Goal: Information Seeking & Learning: Learn about a topic

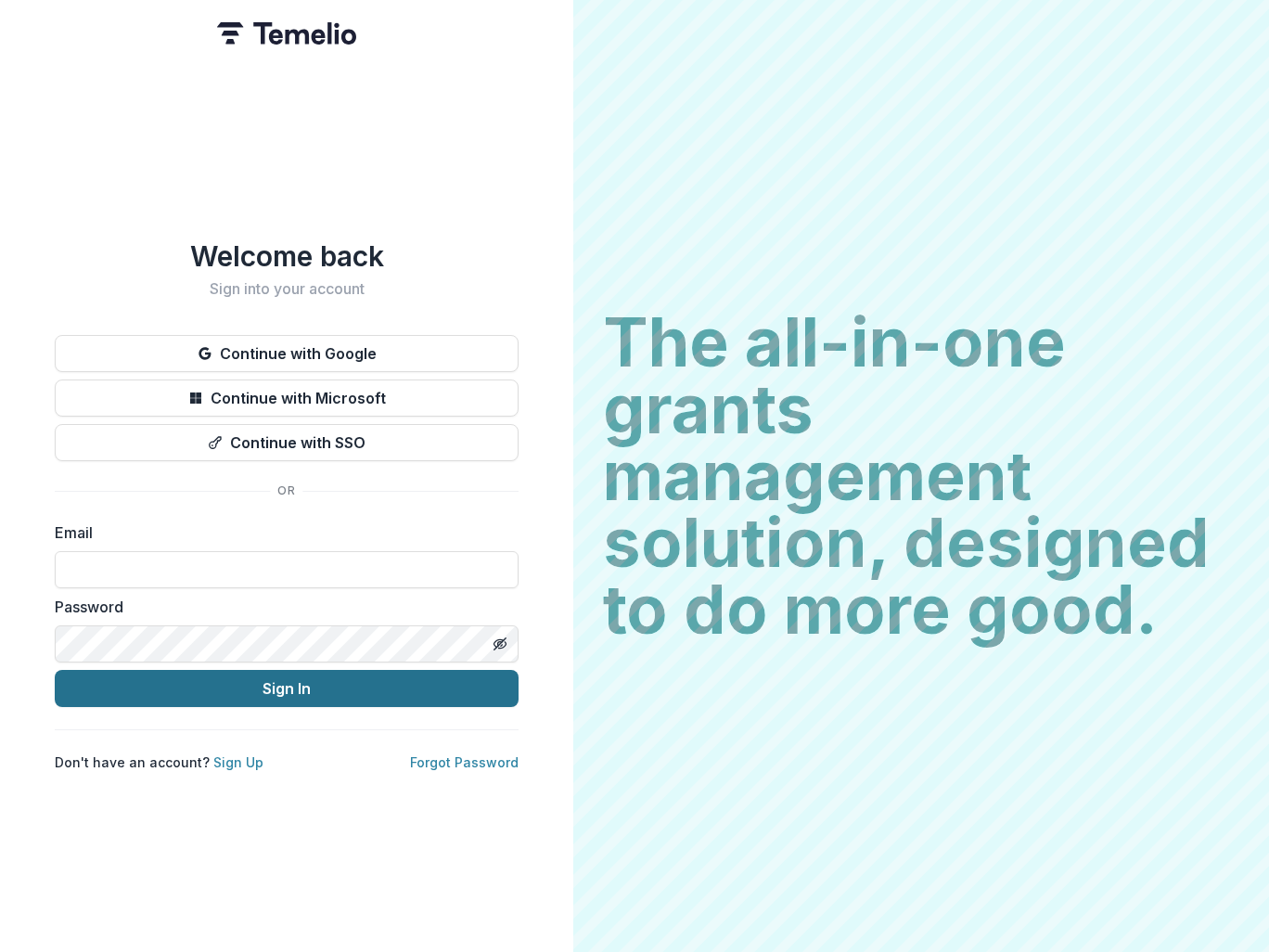
type input "**********"
click at [294, 689] on button "Sign In" at bounding box center [287, 689] width 464 height 37
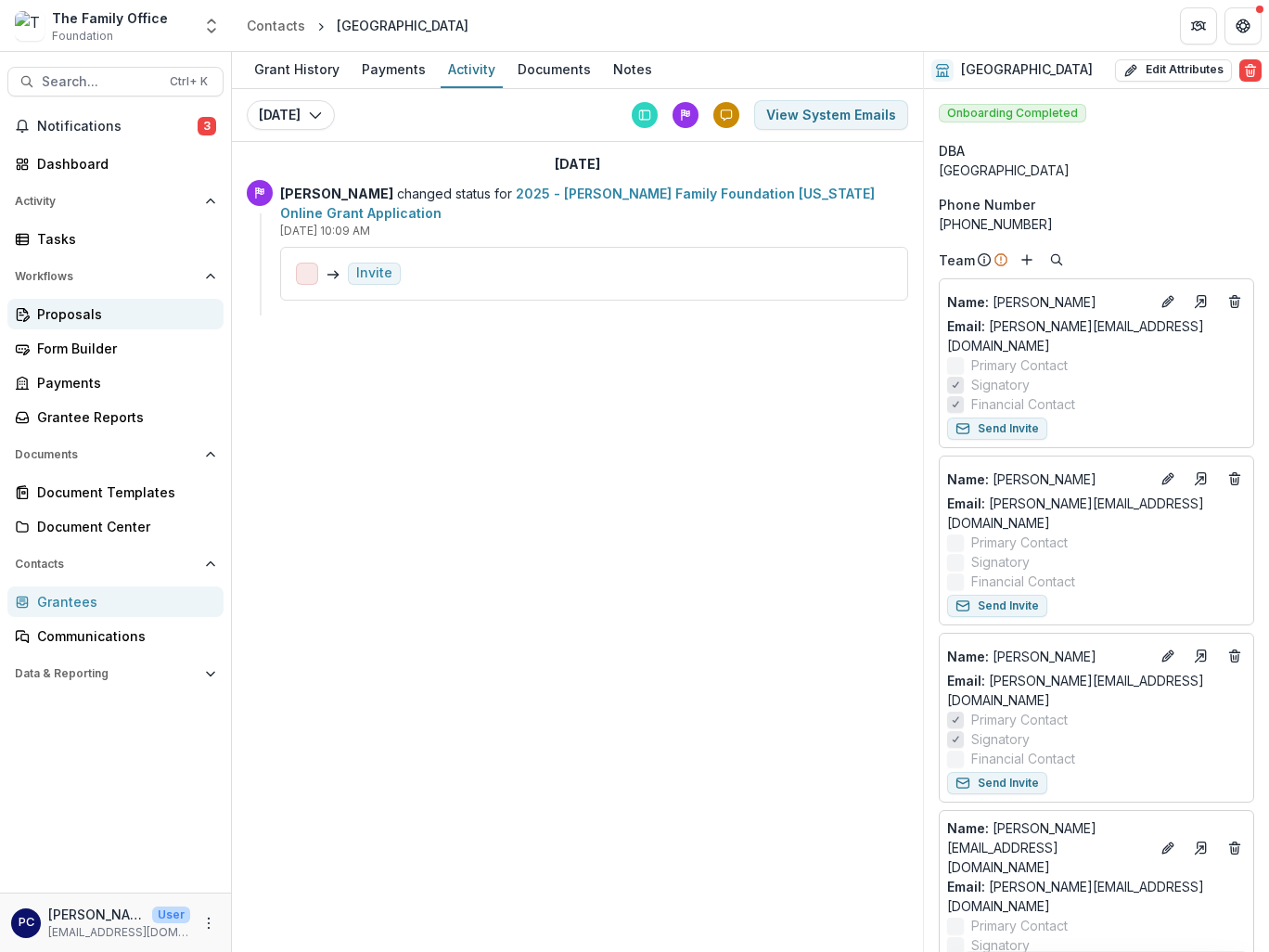
click at [64, 314] on div "Proposals" at bounding box center [122, 314] width 171 height 20
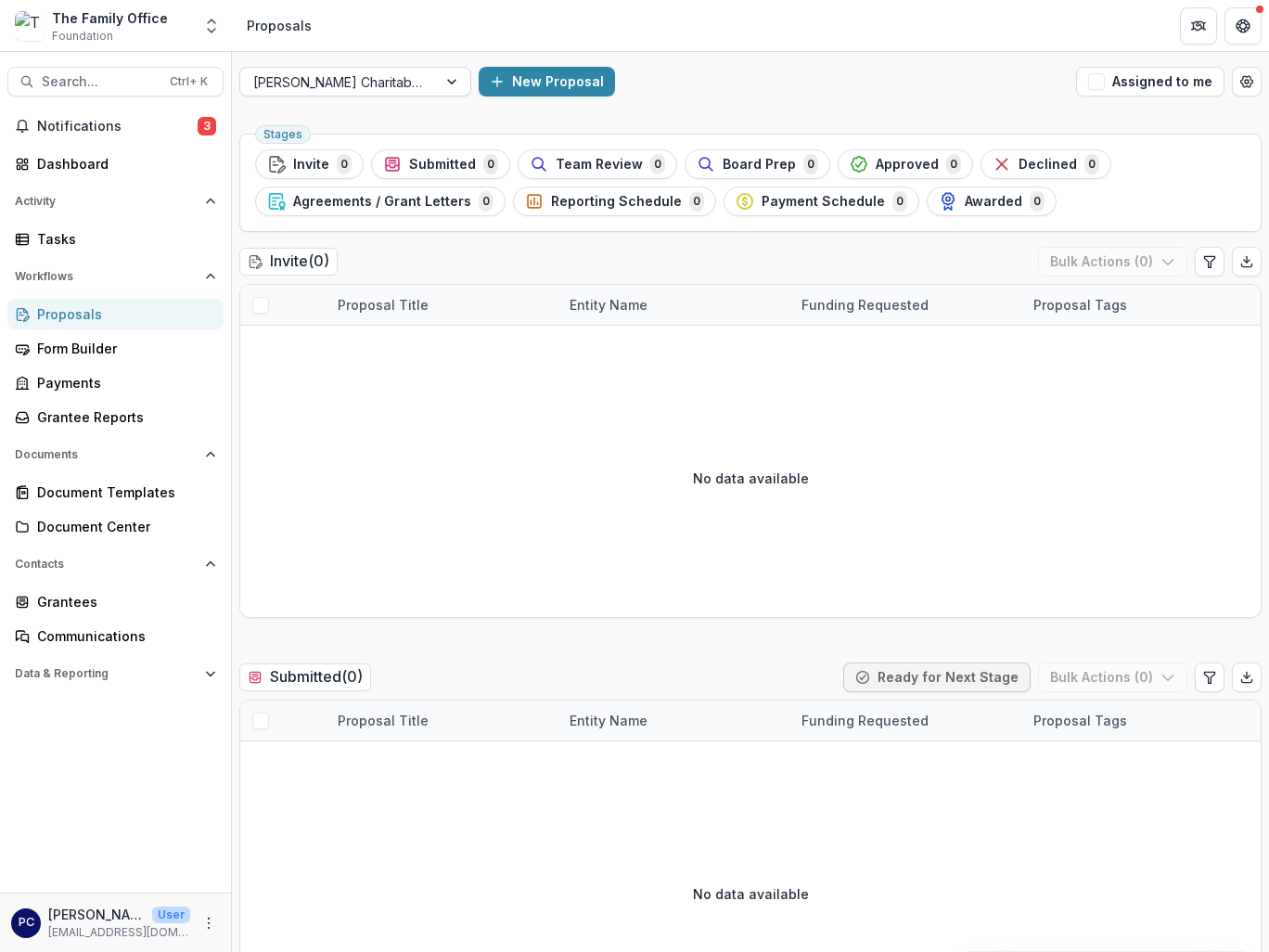
click at [459, 79] on div at bounding box center [454, 81] width 33 height 27
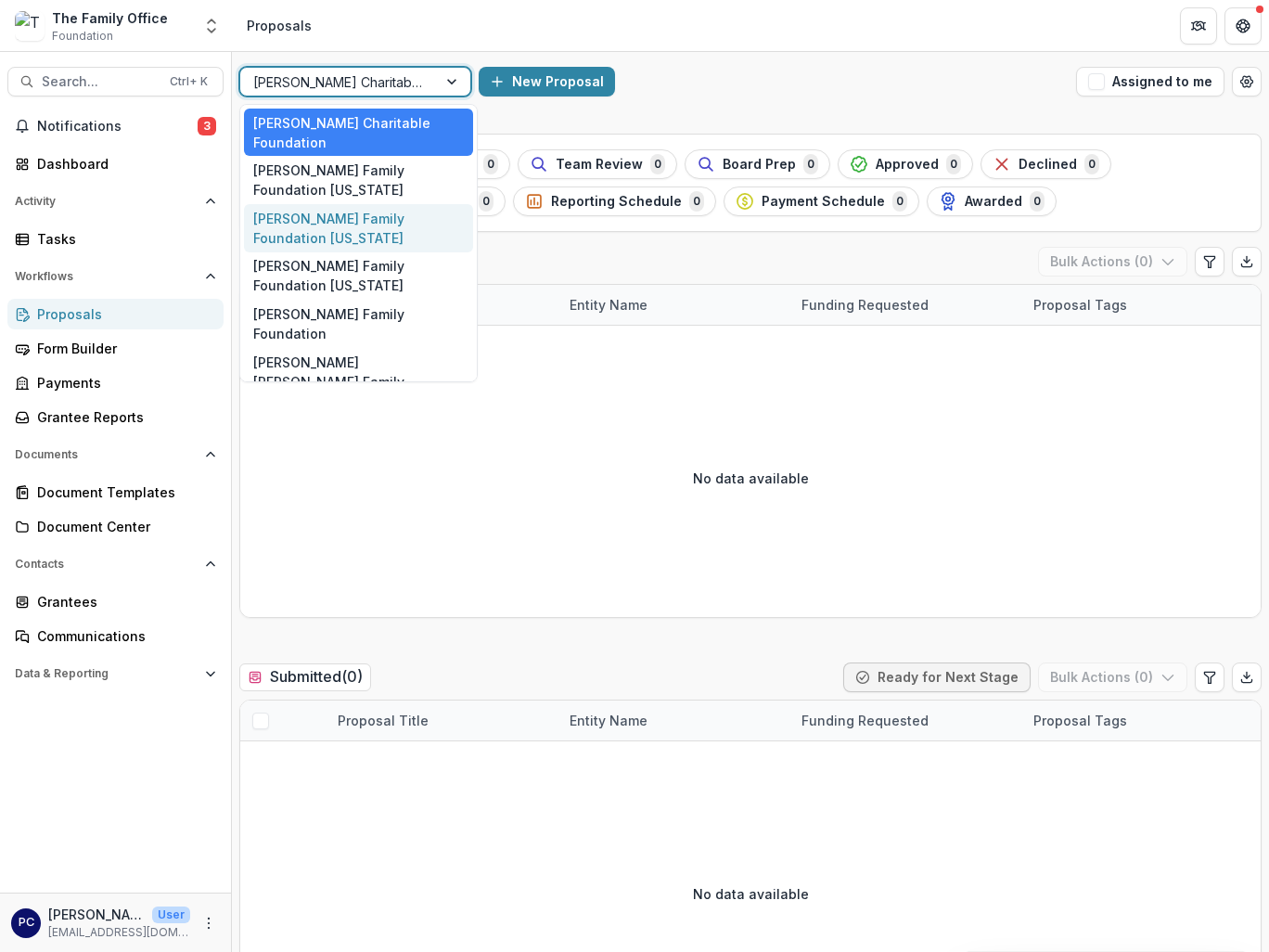
click at [375, 206] on div "[PERSON_NAME] Family Foundation [US_STATE]" at bounding box center [358, 228] width 229 height 48
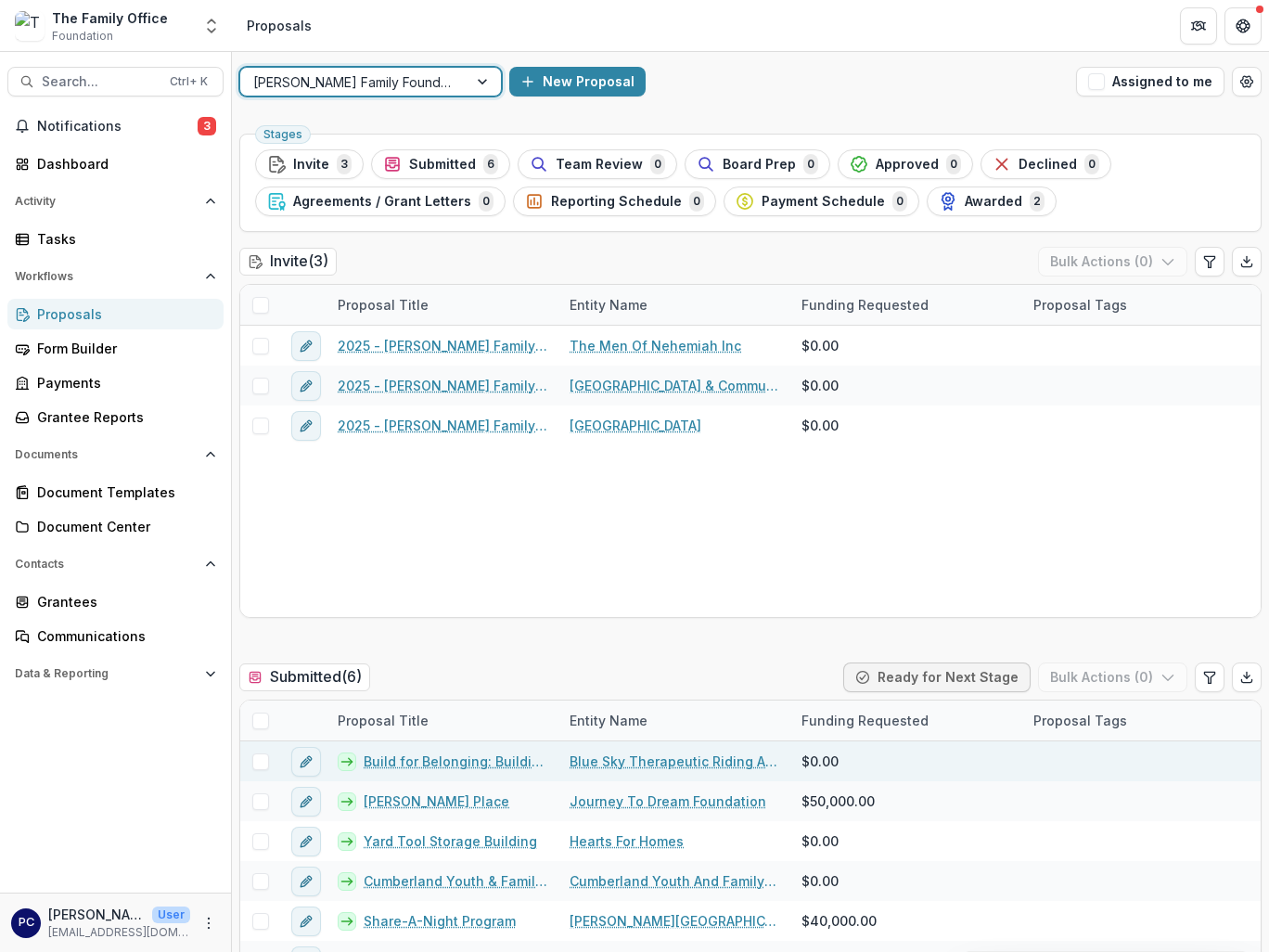
click at [576, 762] on link "Blue Sky Therapeutic Riding And Respite" at bounding box center [674, 761] width 209 height 20
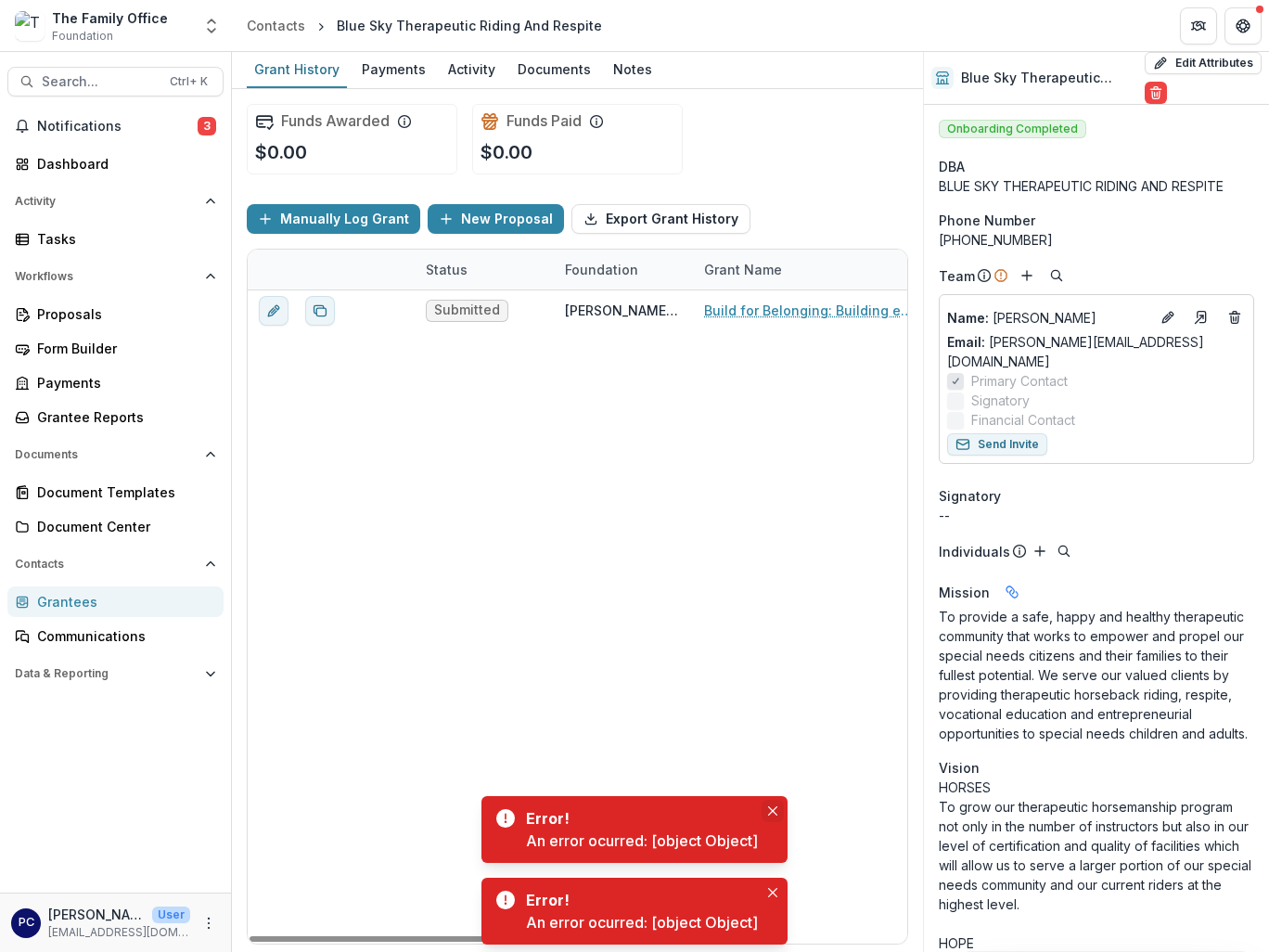
click at [777, 813] on icon "Close" at bounding box center [772, 810] width 9 height 9
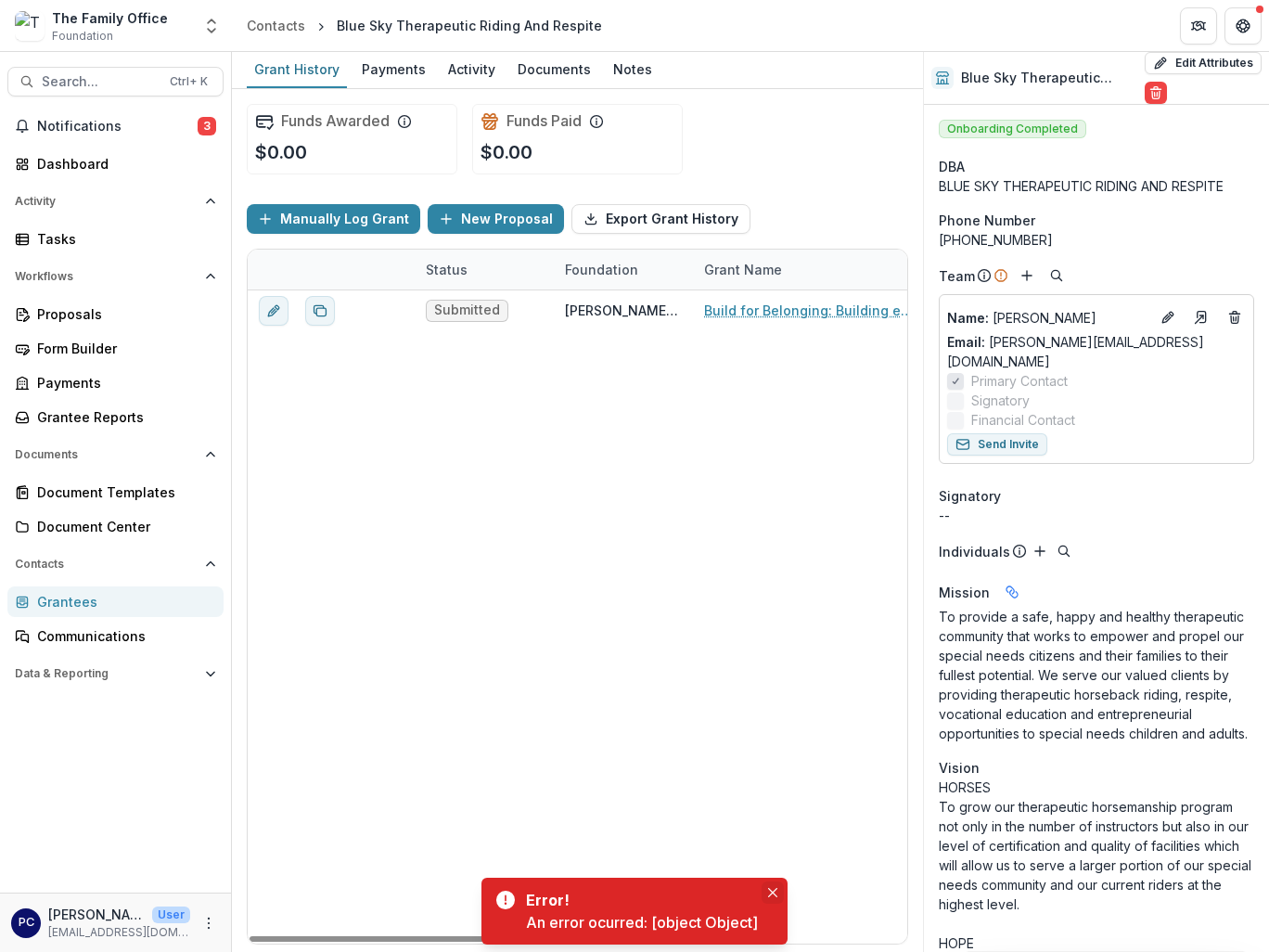
click at [774, 893] on icon "Close" at bounding box center [772, 891] width 9 height 9
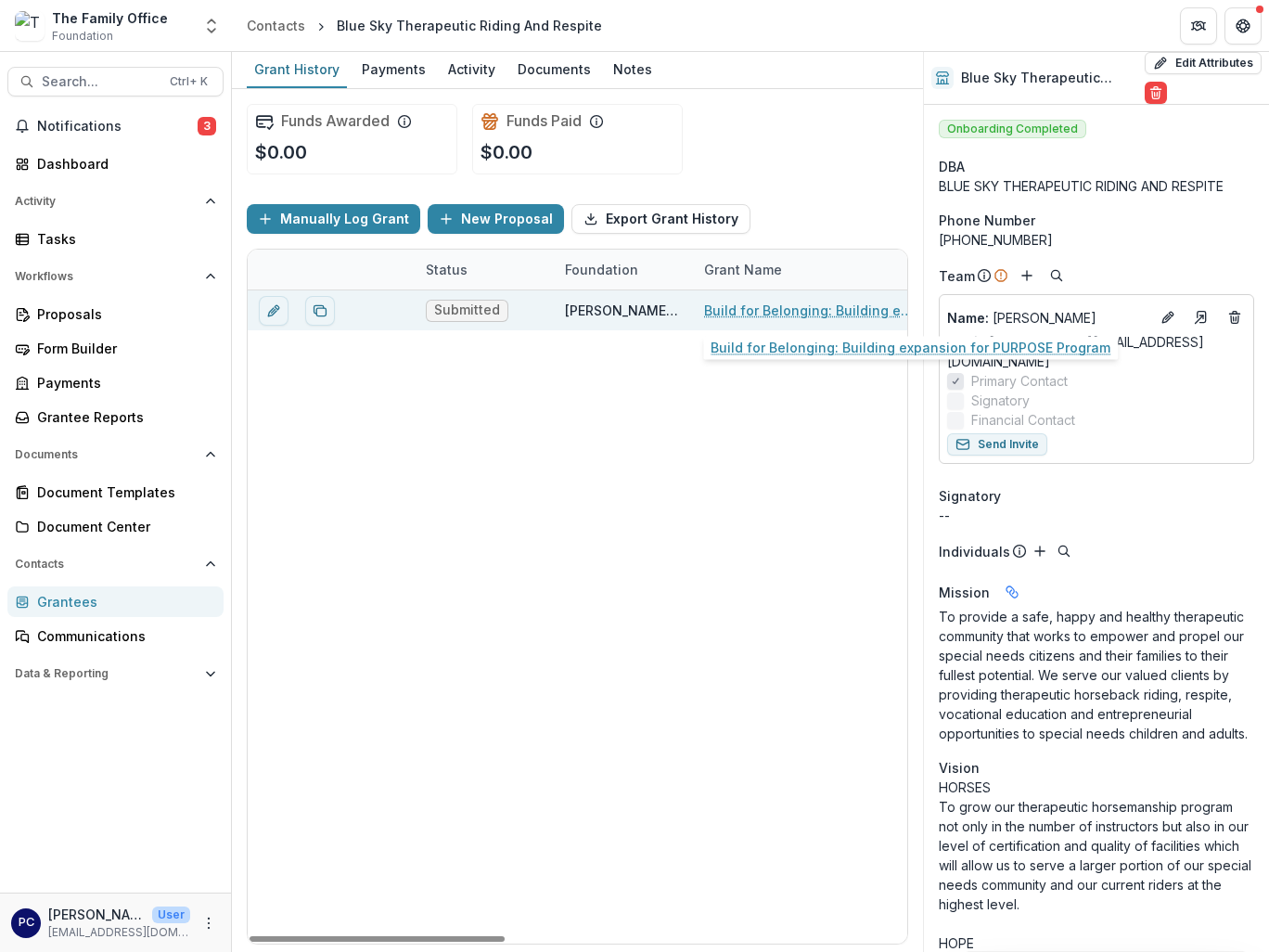
click at [771, 306] on link "Build for Belonging: Building expansion for PURPOSE Program" at bounding box center [809, 310] width 209 height 20
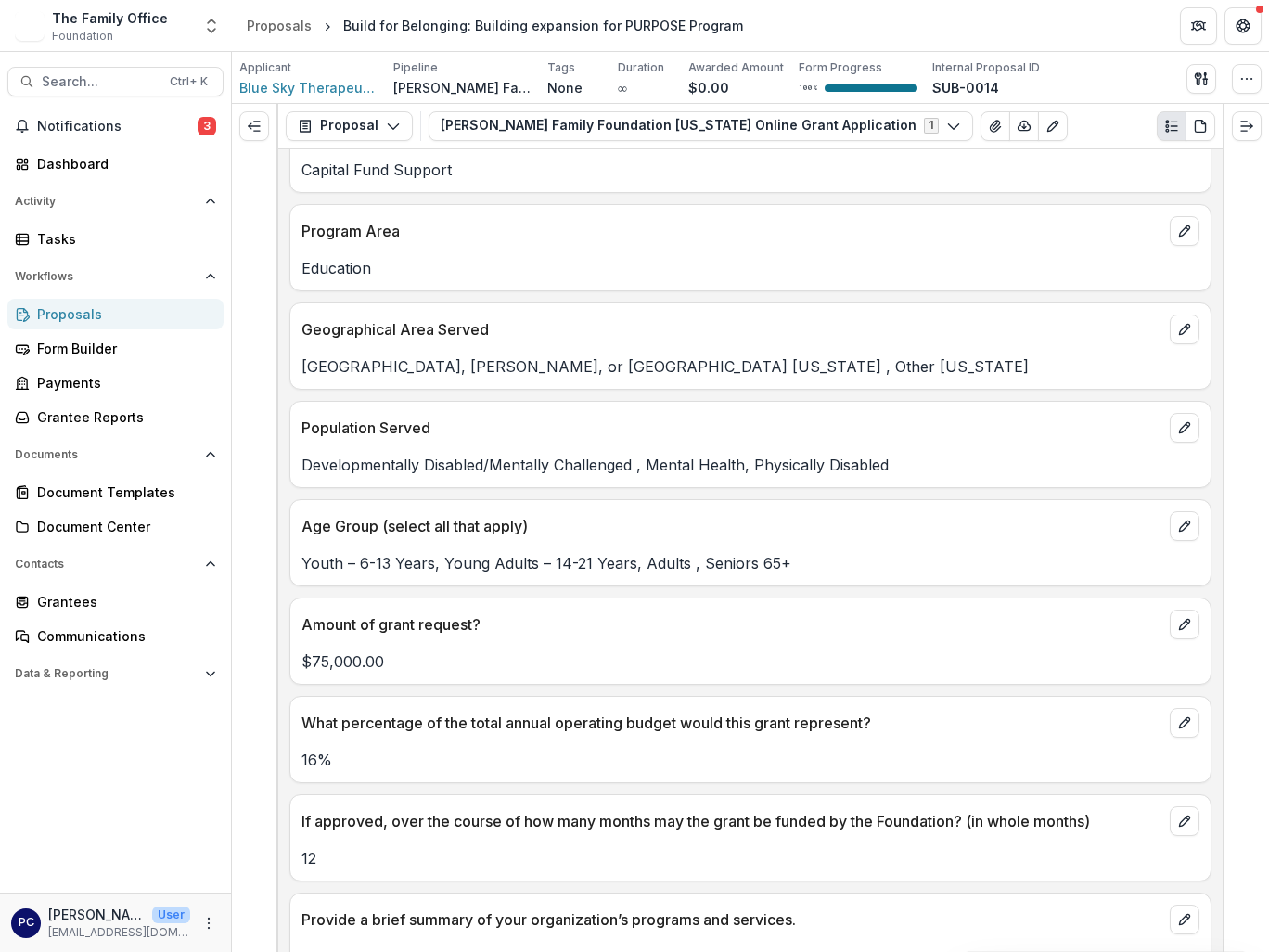
scroll to position [6587, 0]
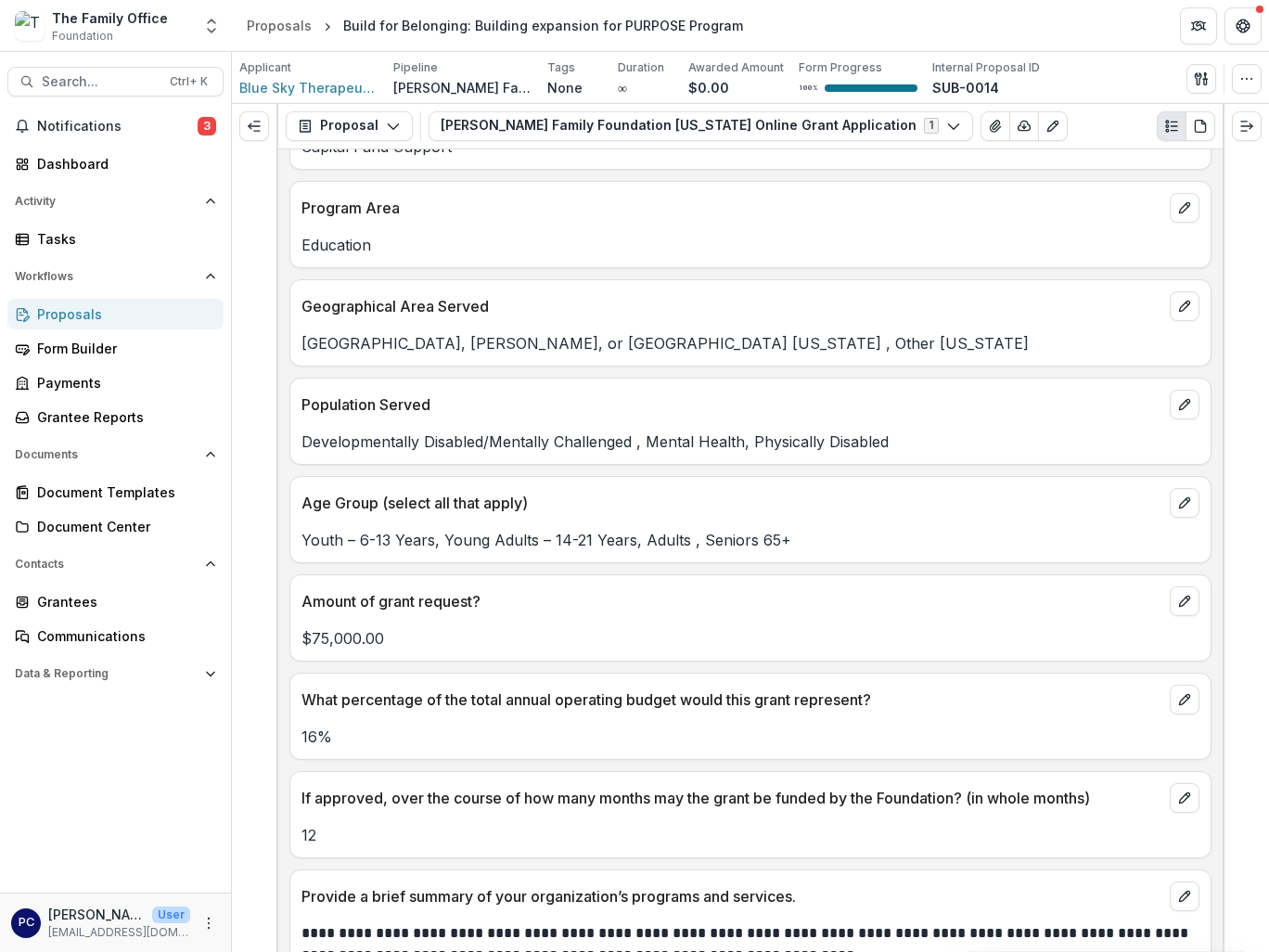
click at [853, 627] on p "$75,000.00" at bounding box center [750, 638] width 898 height 23
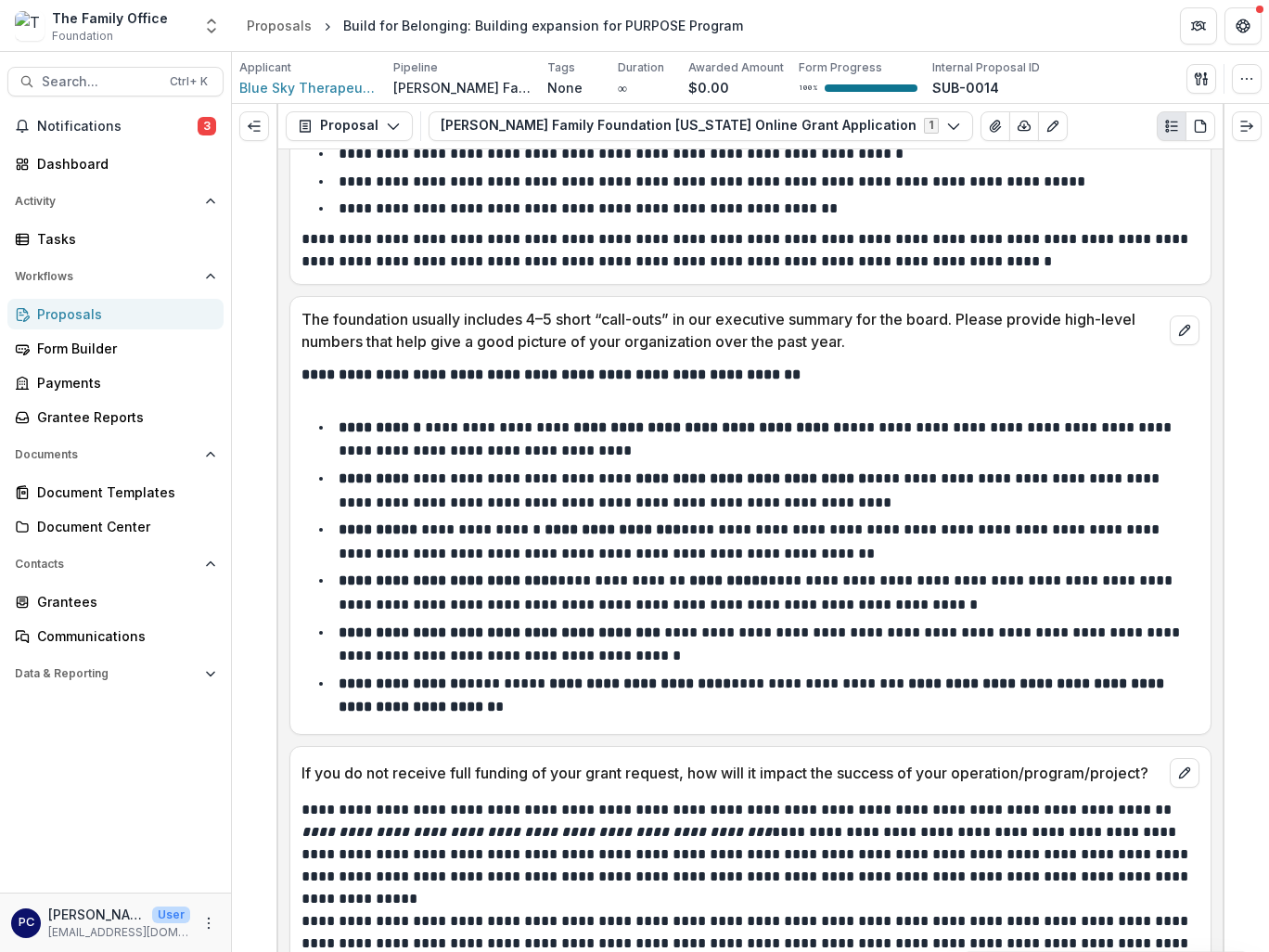
scroll to position [7979, 0]
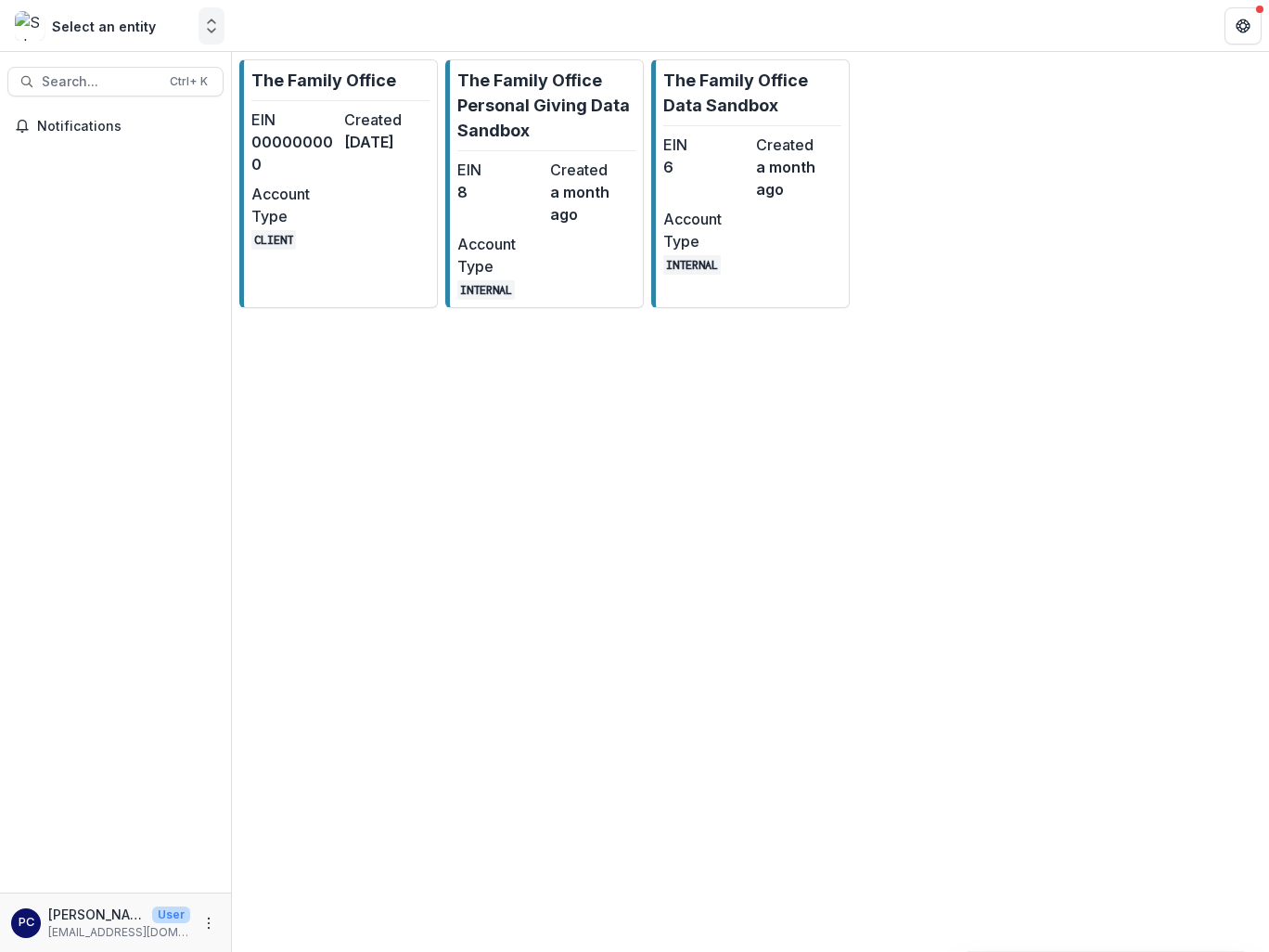
click at [205, 24] on icon "Open entity switcher" at bounding box center [211, 25] width 19 height 19
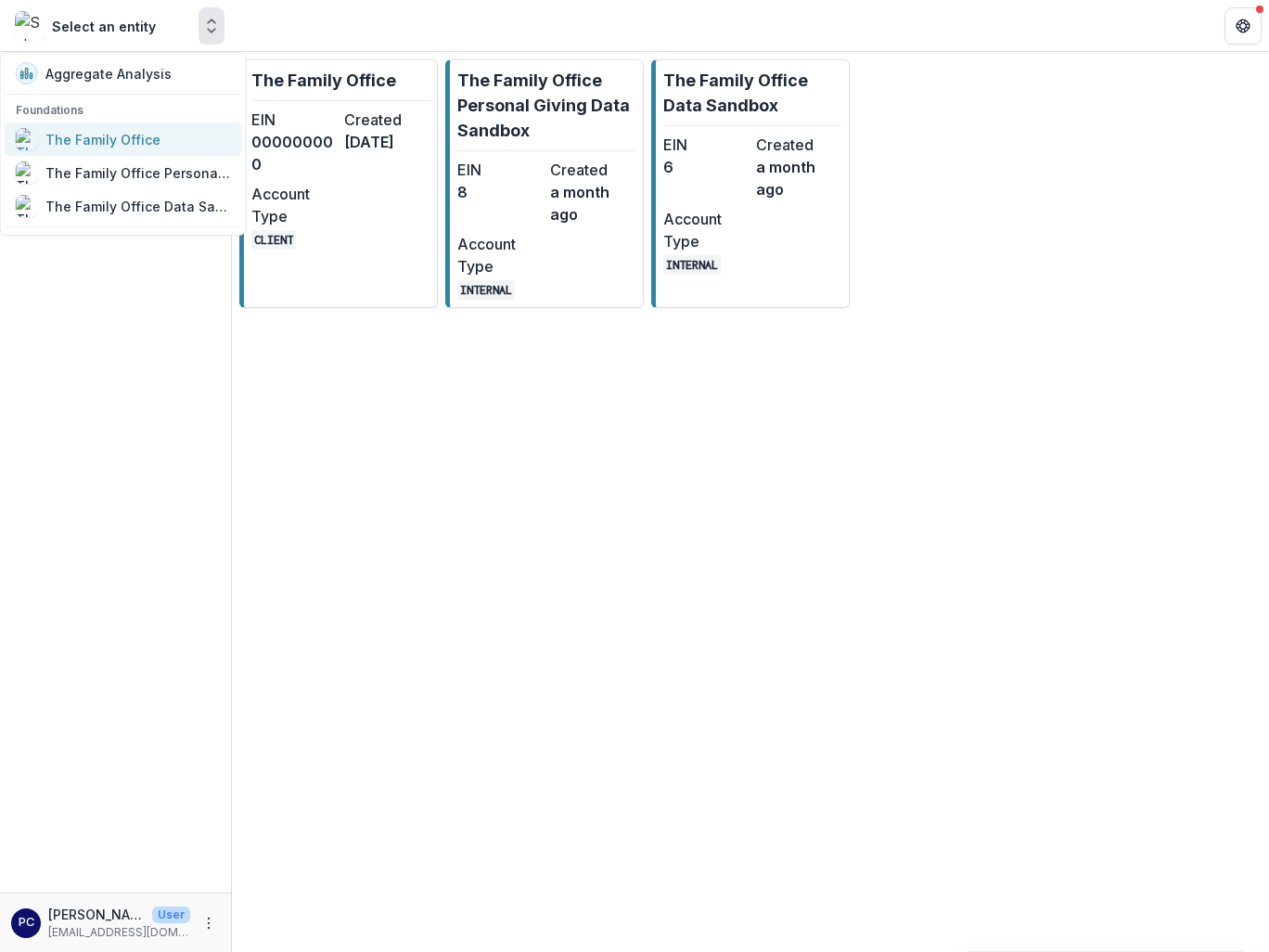
click at [73, 143] on div "The Family Office" at bounding box center [103, 140] width 115 height 20
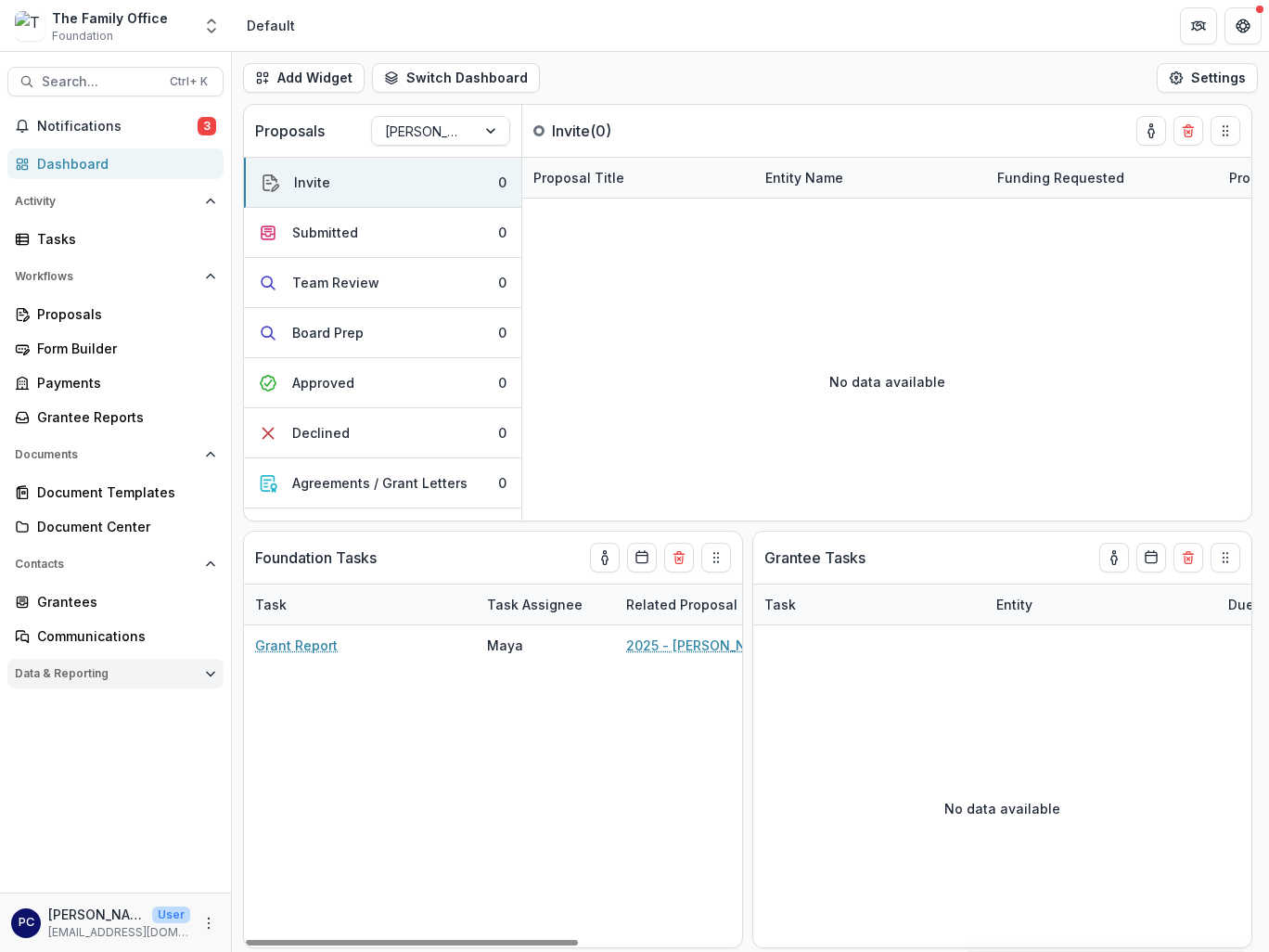
click at [219, 677] on button "Data & Reporting" at bounding box center [115, 673] width 216 height 29
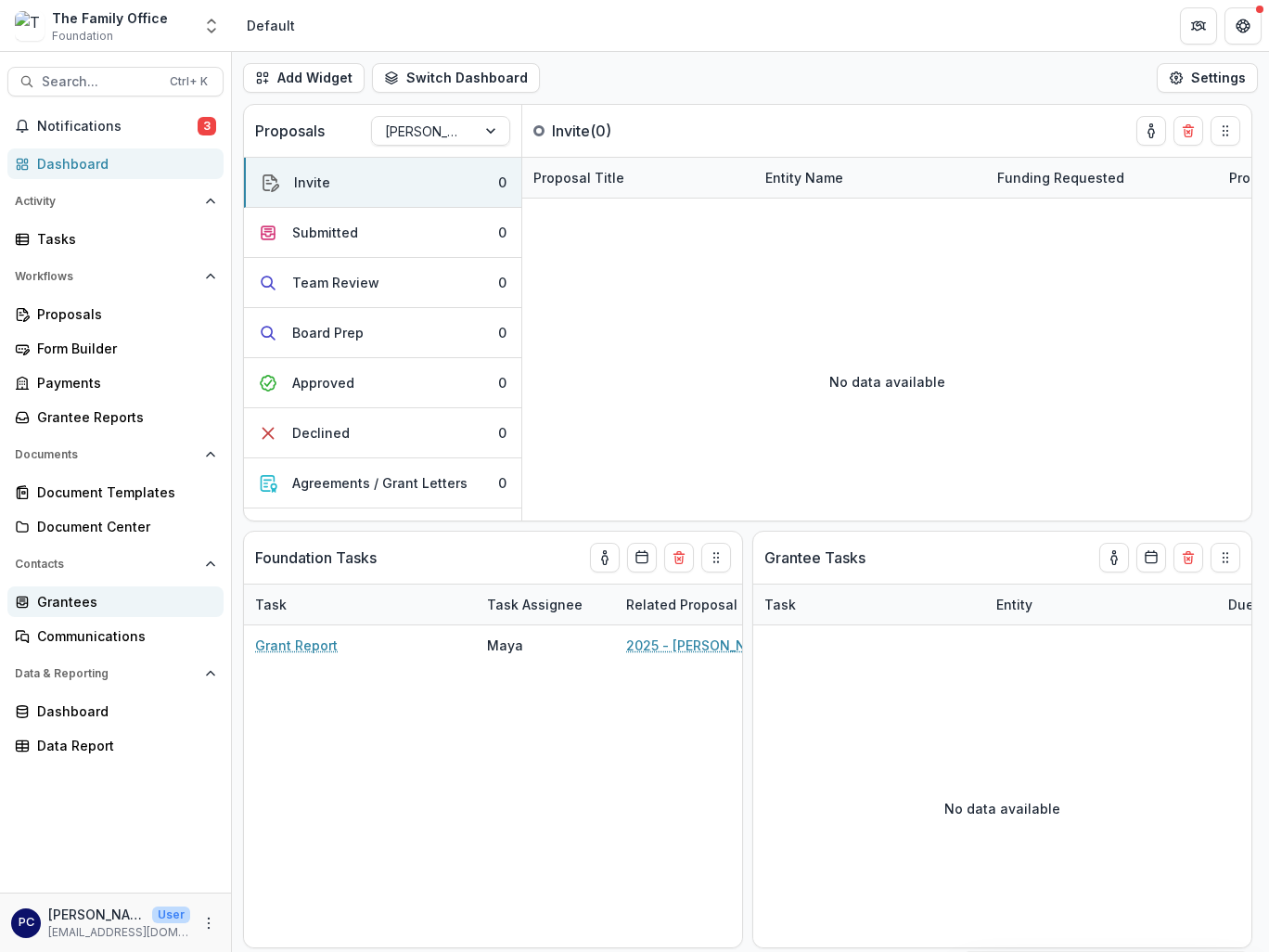
click at [65, 596] on div "Grantees" at bounding box center [122, 602] width 171 height 20
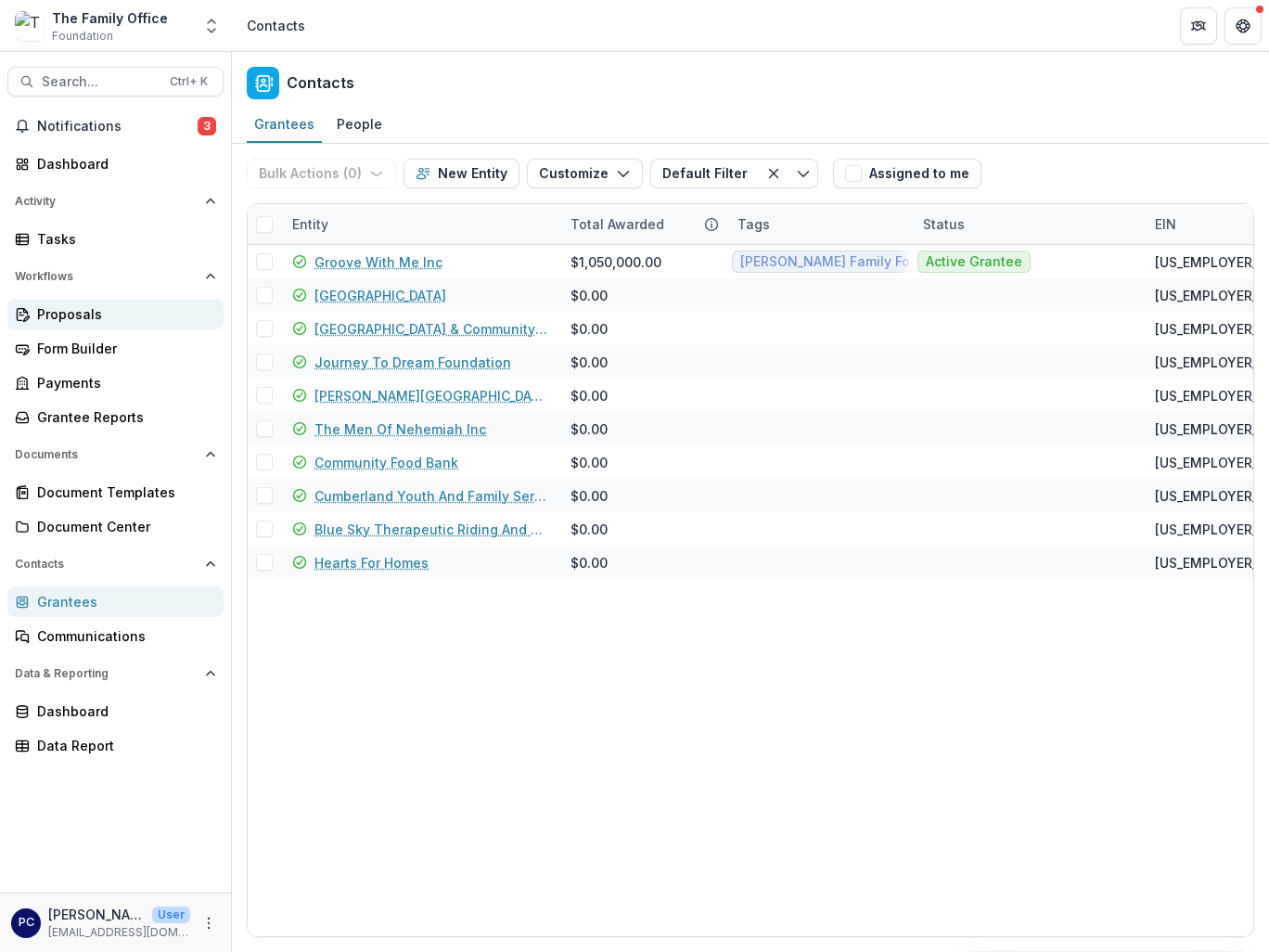
click at [93, 311] on div "Proposals" at bounding box center [122, 314] width 171 height 20
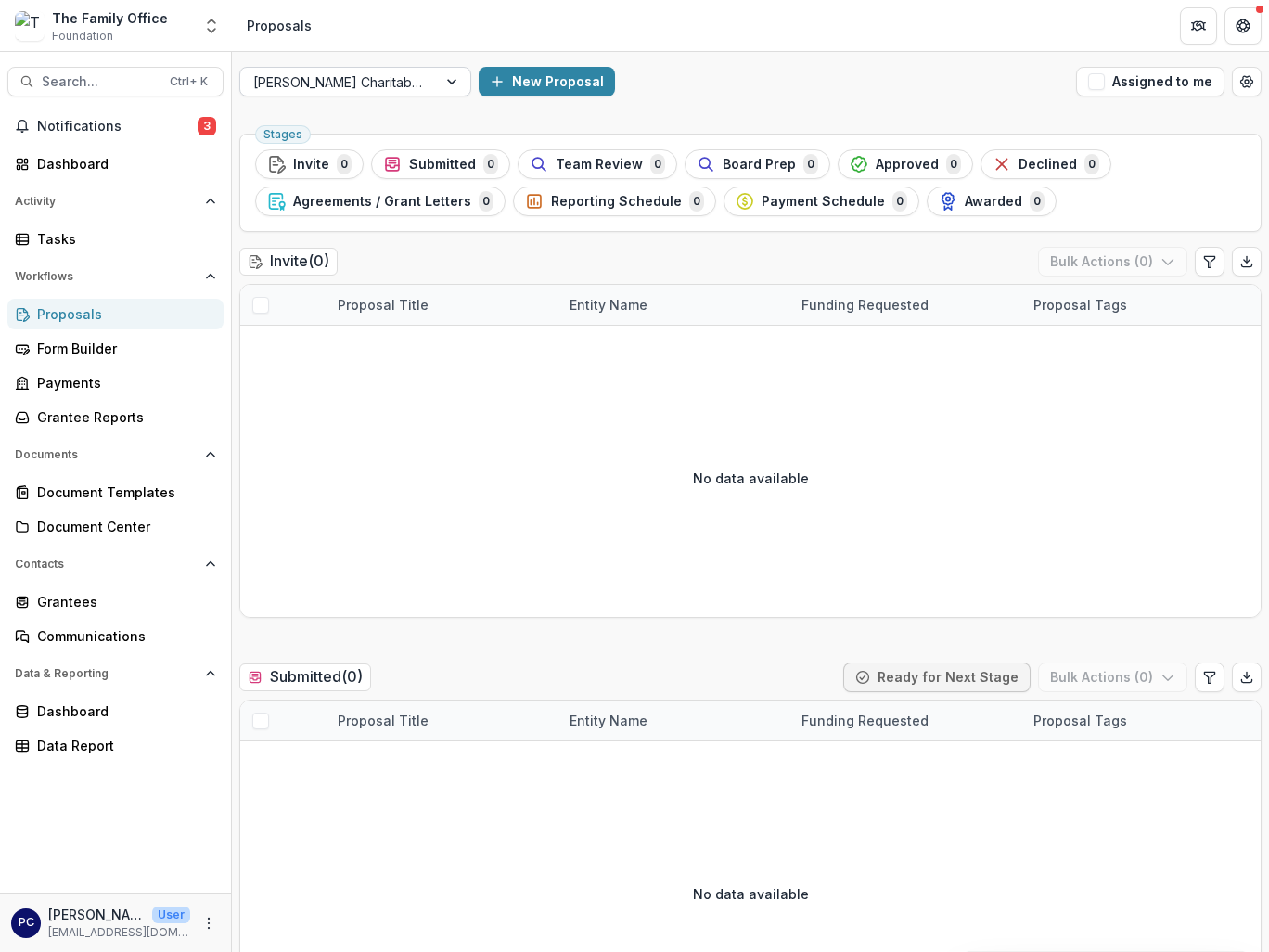
click at [449, 83] on div at bounding box center [454, 81] width 33 height 27
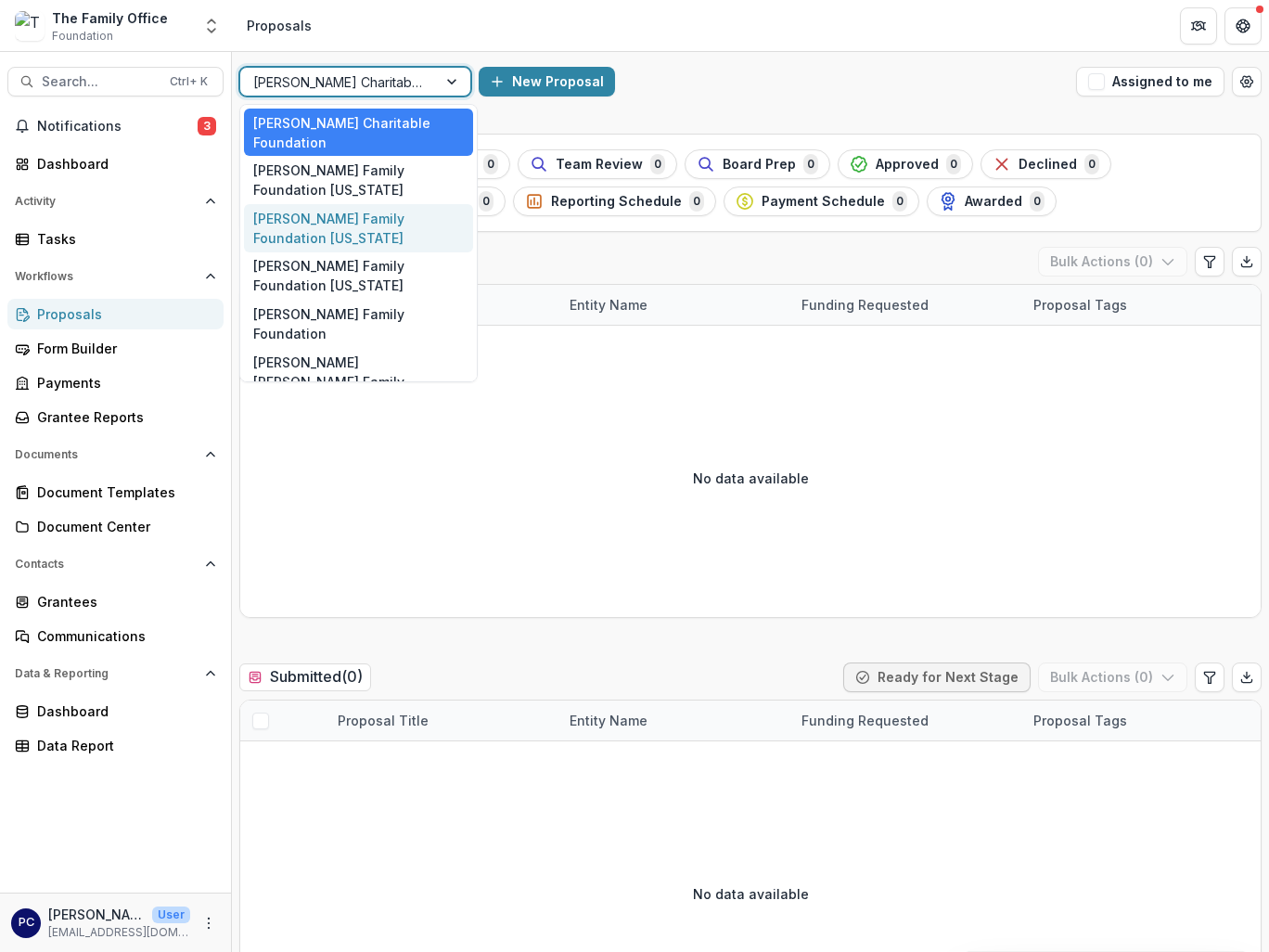
click at [376, 204] on div "[PERSON_NAME] Family Foundation [US_STATE]" at bounding box center [358, 228] width 229 height 48
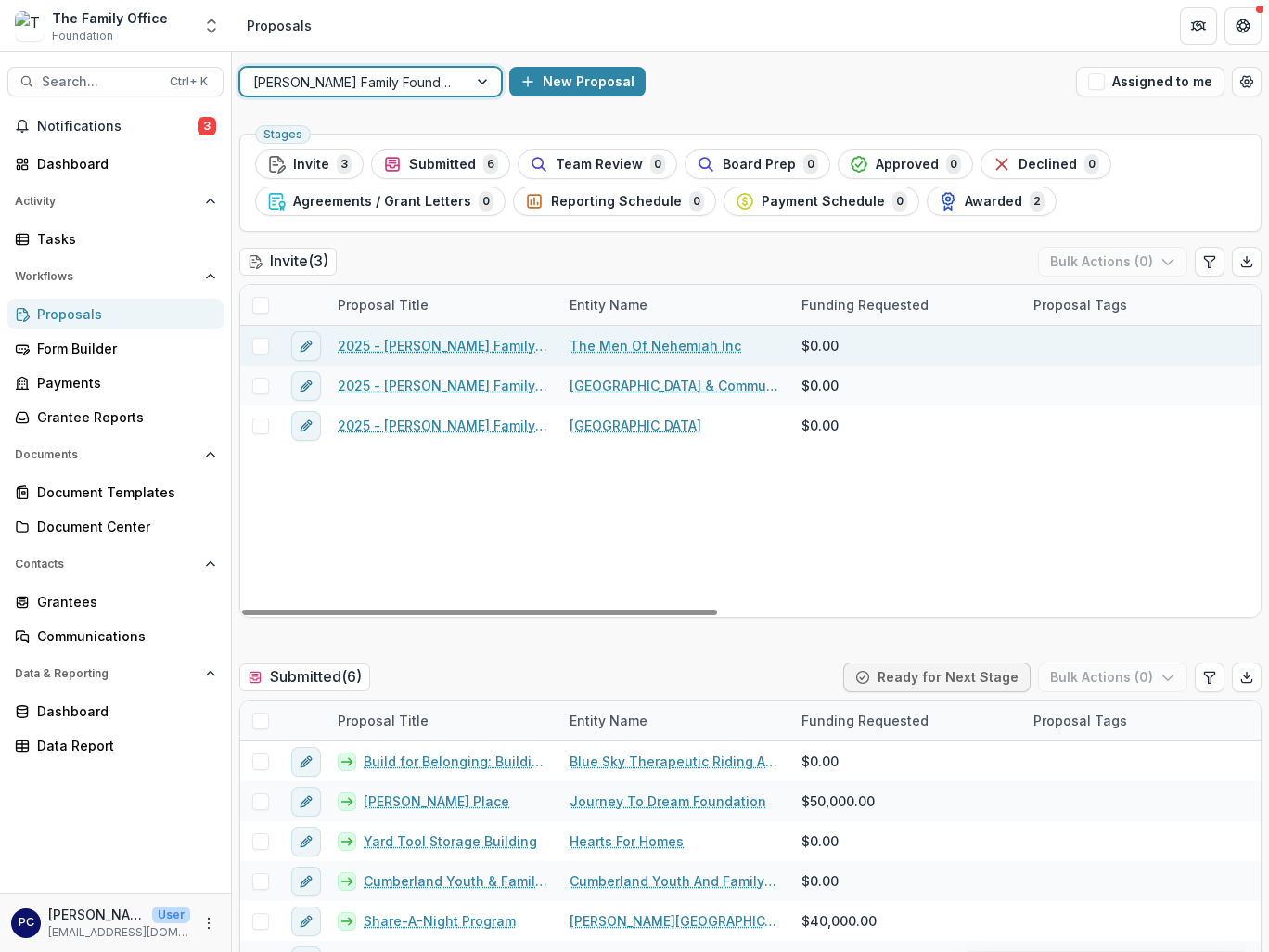
click at [677, 336] on link "The Men Of Nehemiah Inc" at bounding box center [655, 345] width 171 height 20
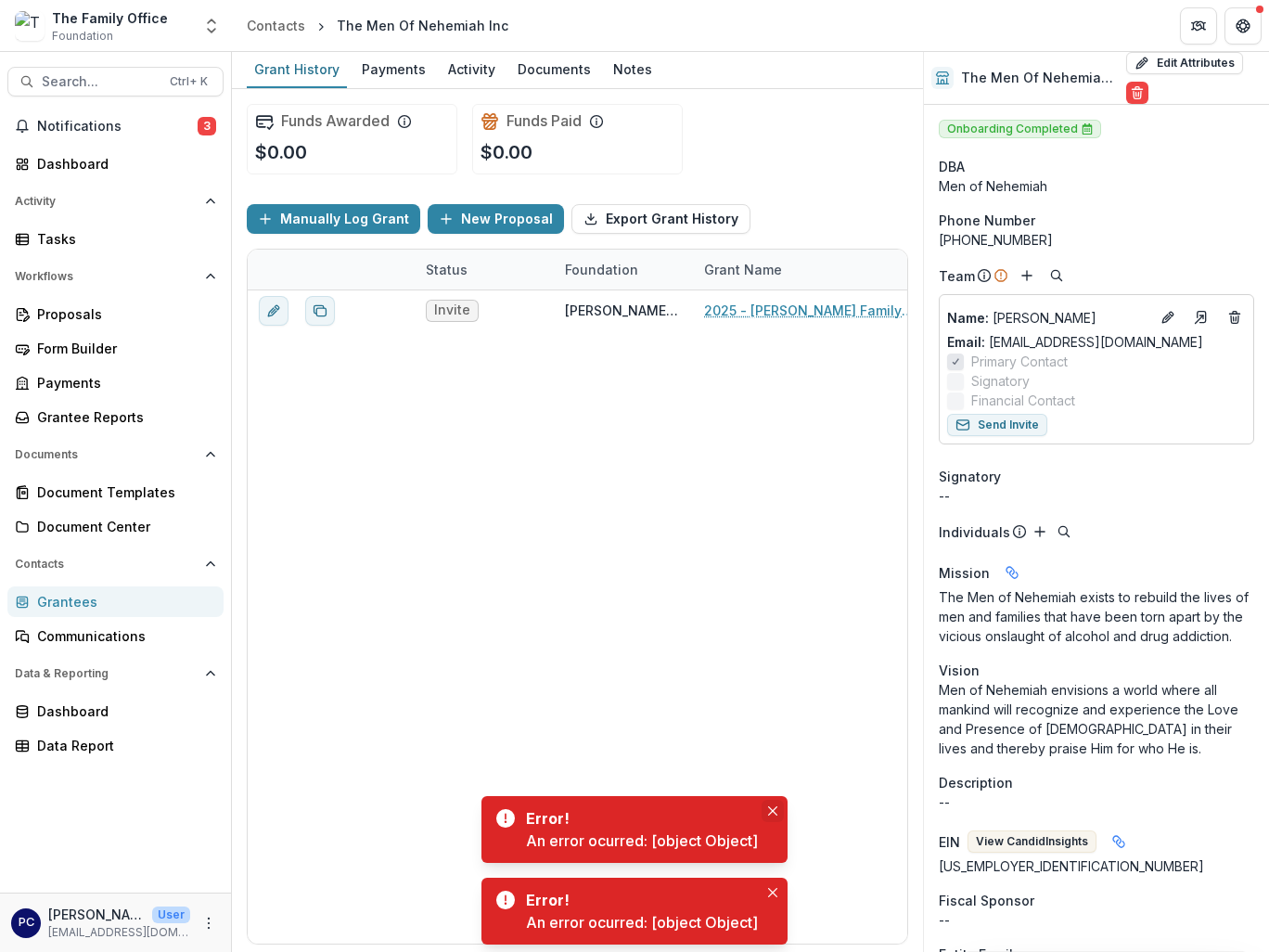
click at [774, 801] on button "Close" at bounding box center [772, 810] width 23 height 23
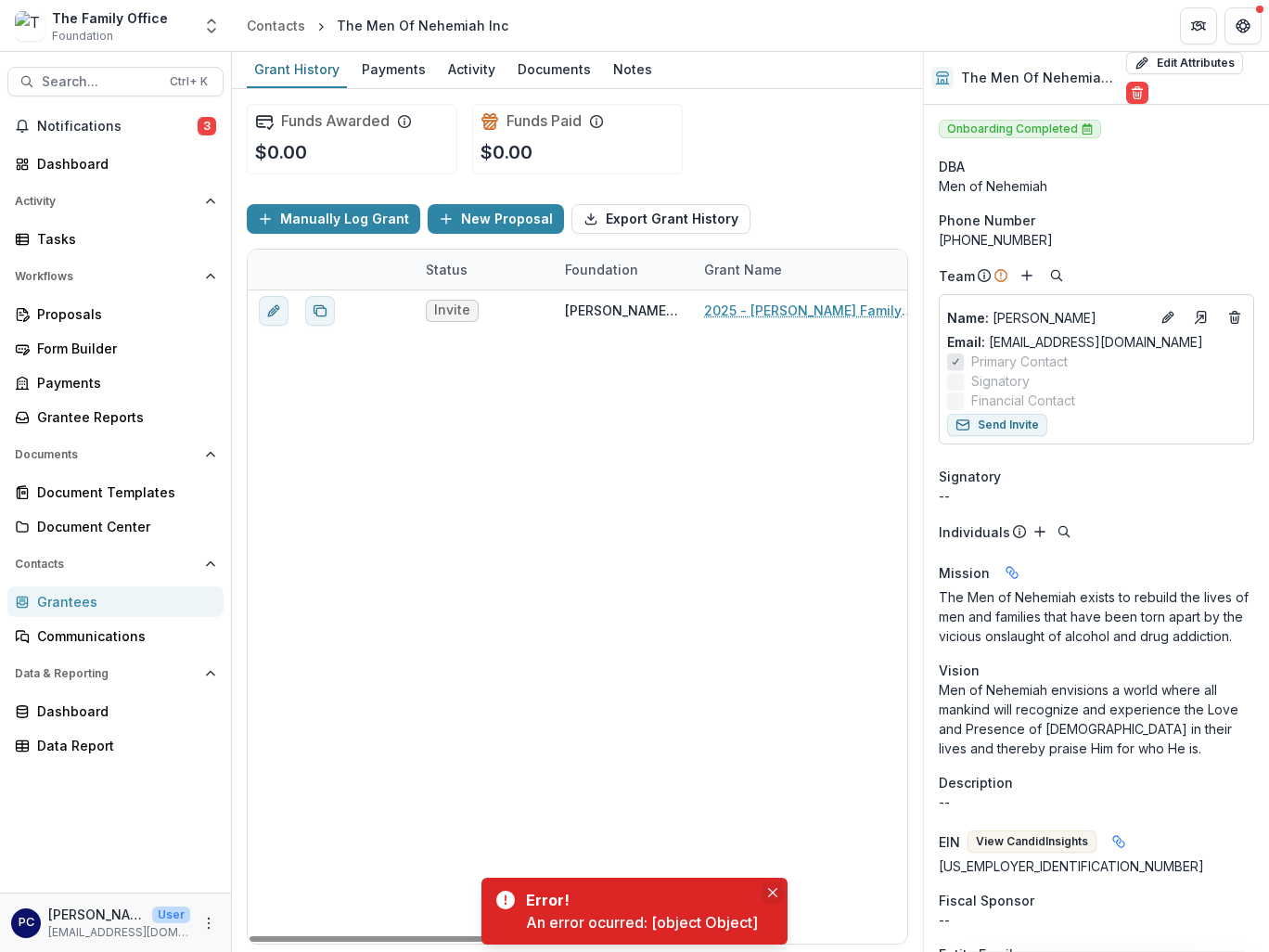
click at [775, 888] on icon "Close" at bounding box center [772, 891] width 9 height 9
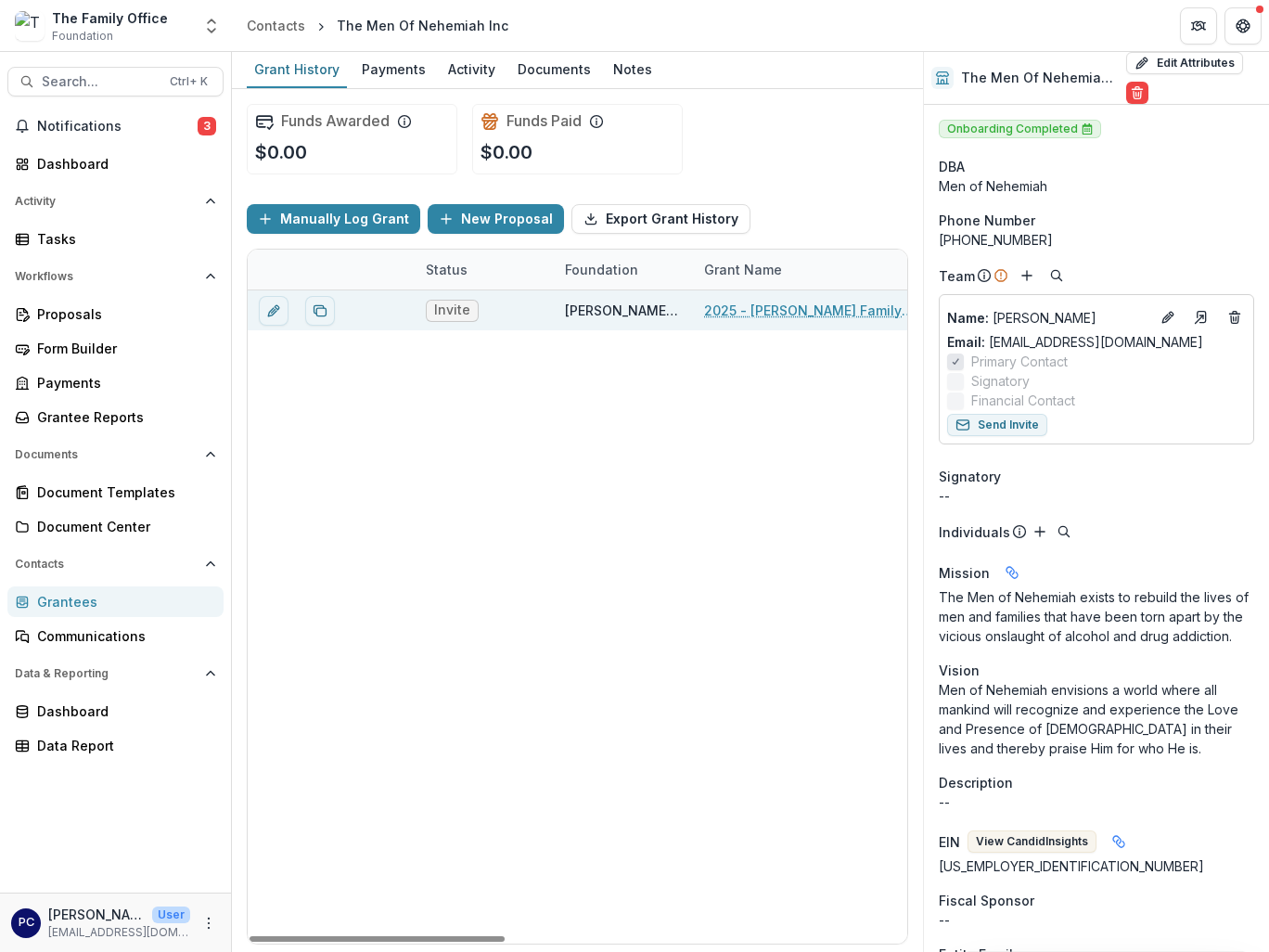
click at [773, 306] on link "2025 - [PERSON_NAME] Family Foundation [US_STATE] Online Grant Application" at bounding box center [809, 310] width 209 height 20
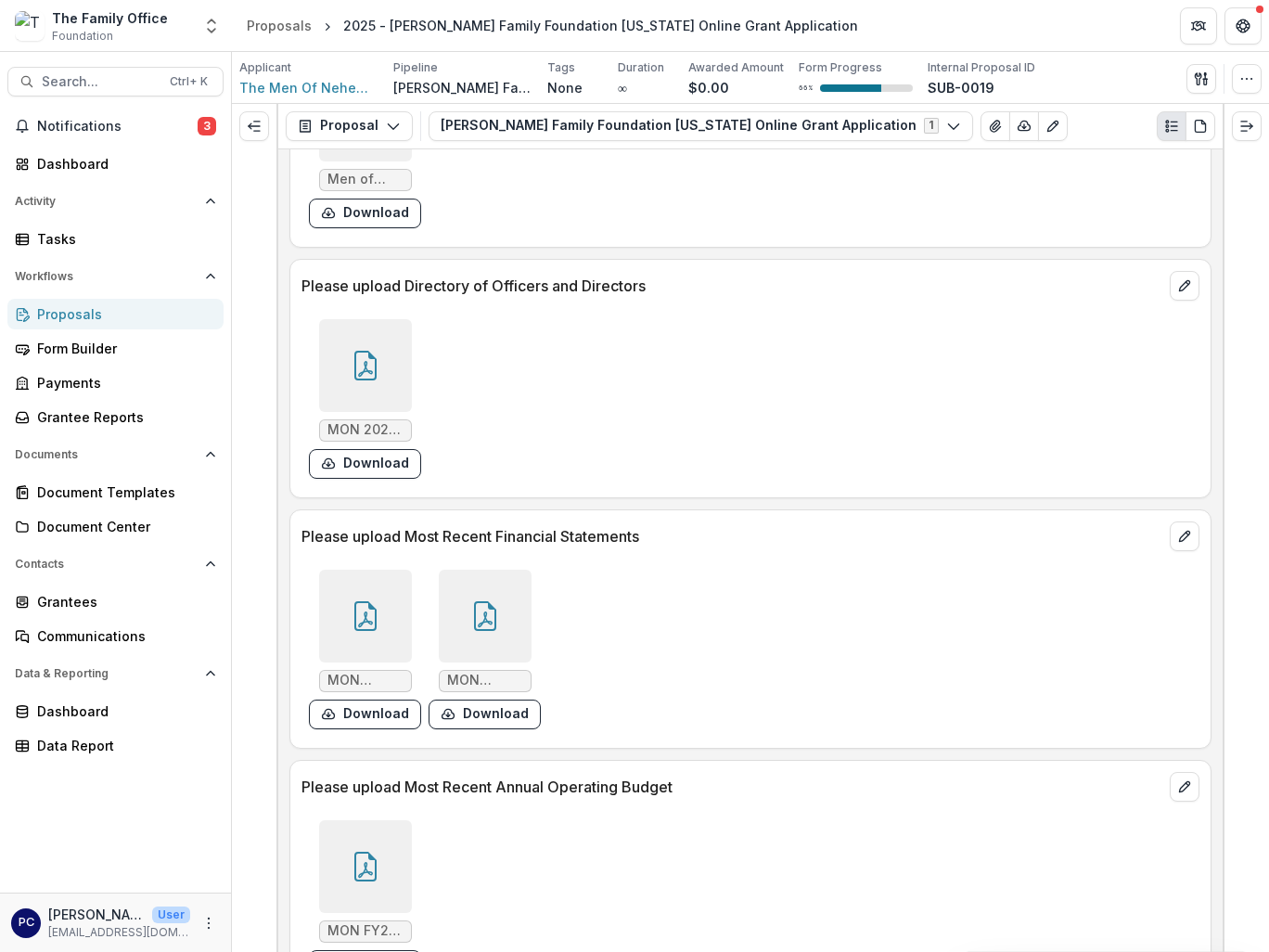
scroll to position [4639, 0]
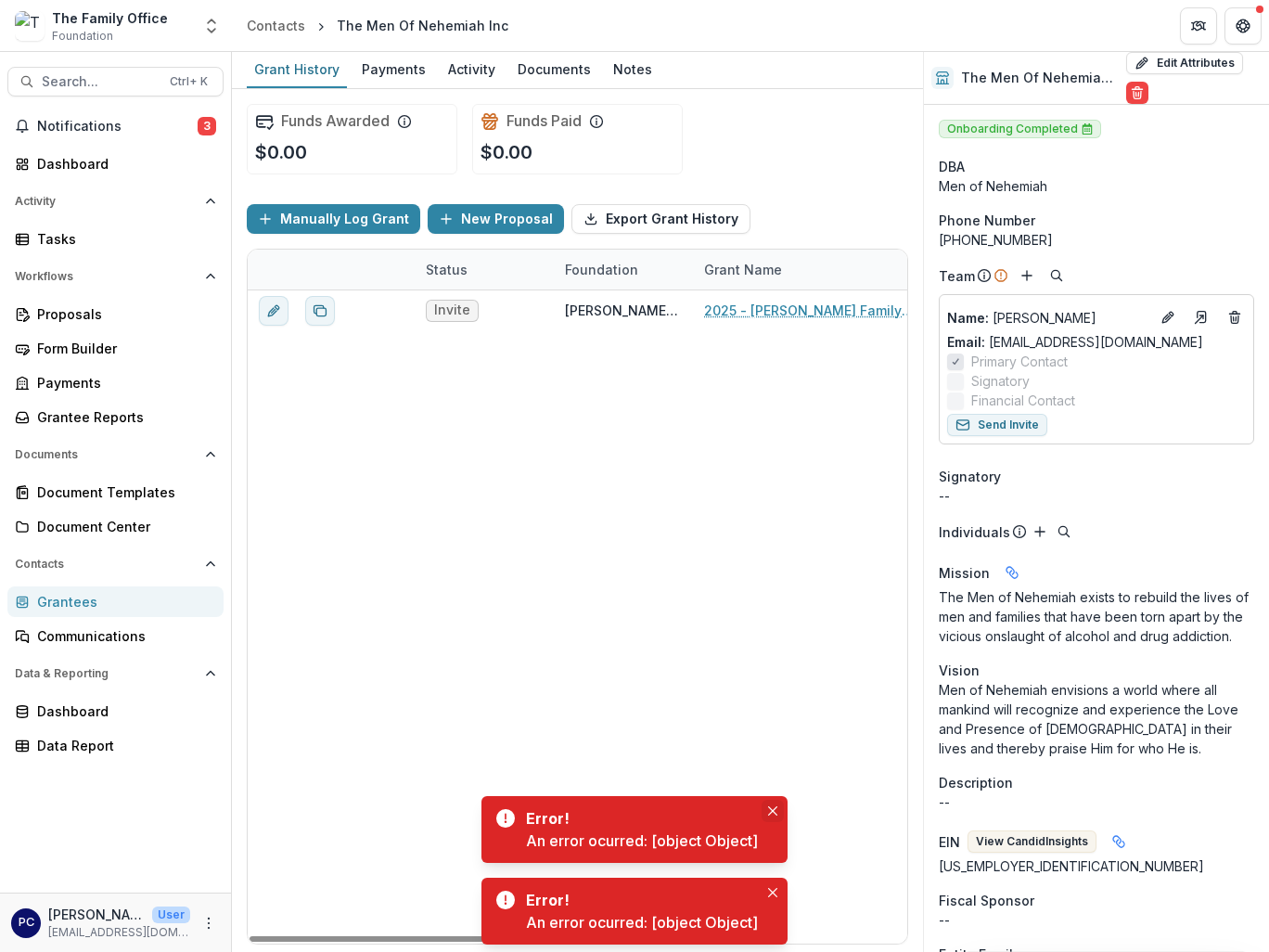
click at [777, 811] on icon "Close" at bounding box center [772, 810] width 9 height 9
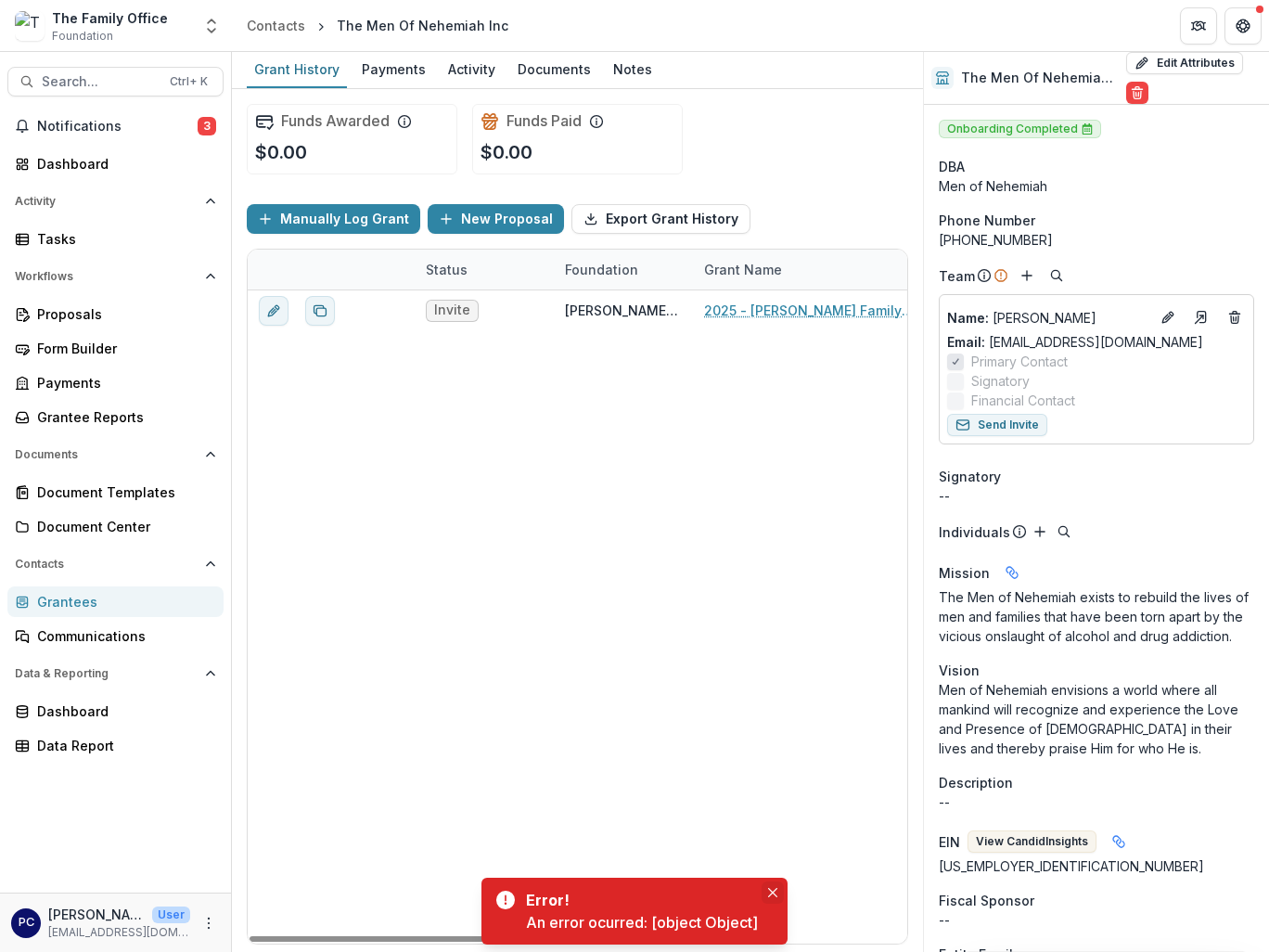
click at [775, 888] on icon "Close" at bounding box center [772, 891] width 9 height 9
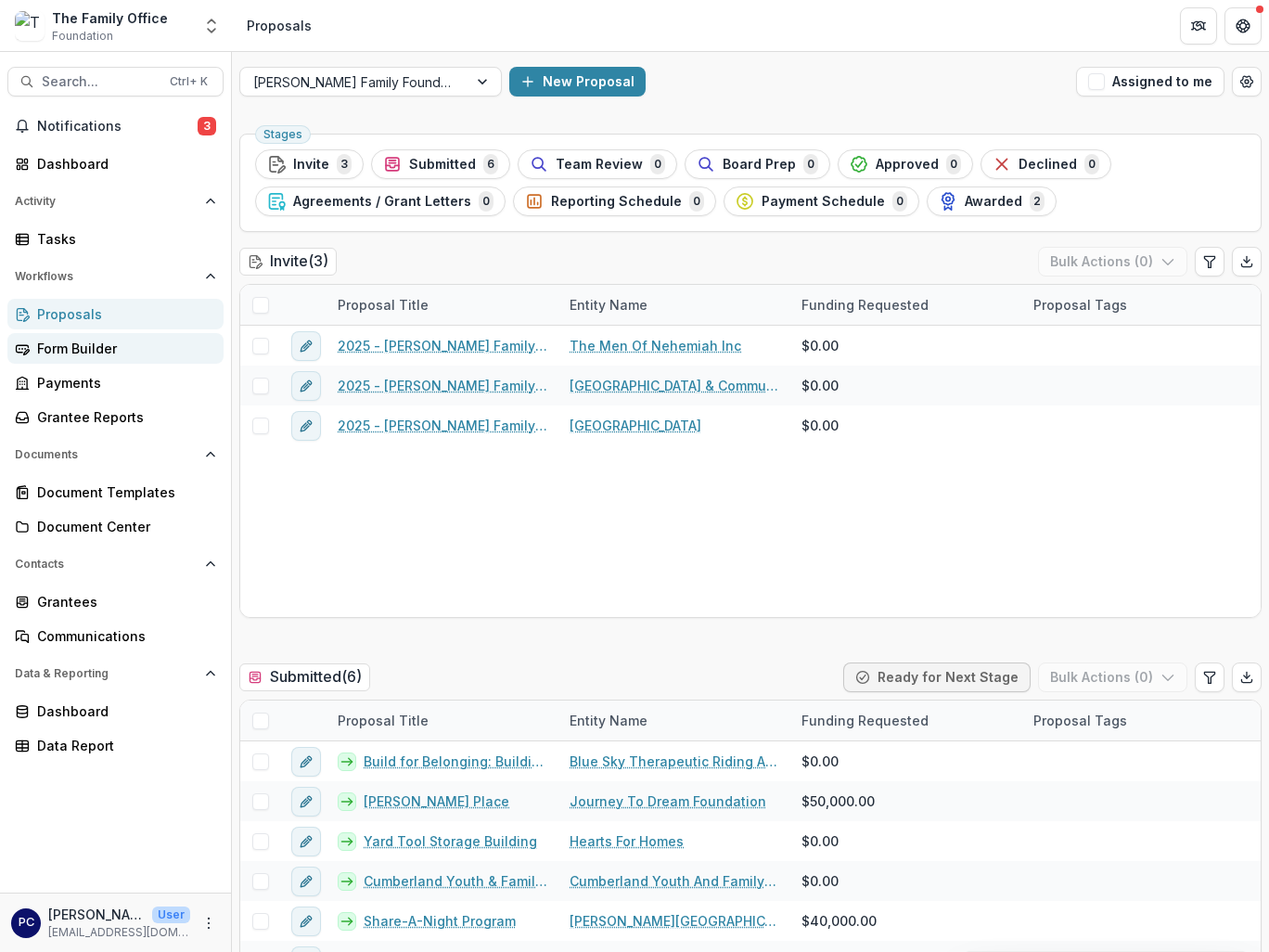
click at [117, 343] on div "Form Builder" at bounding box center [122, 348] width 171 height 20
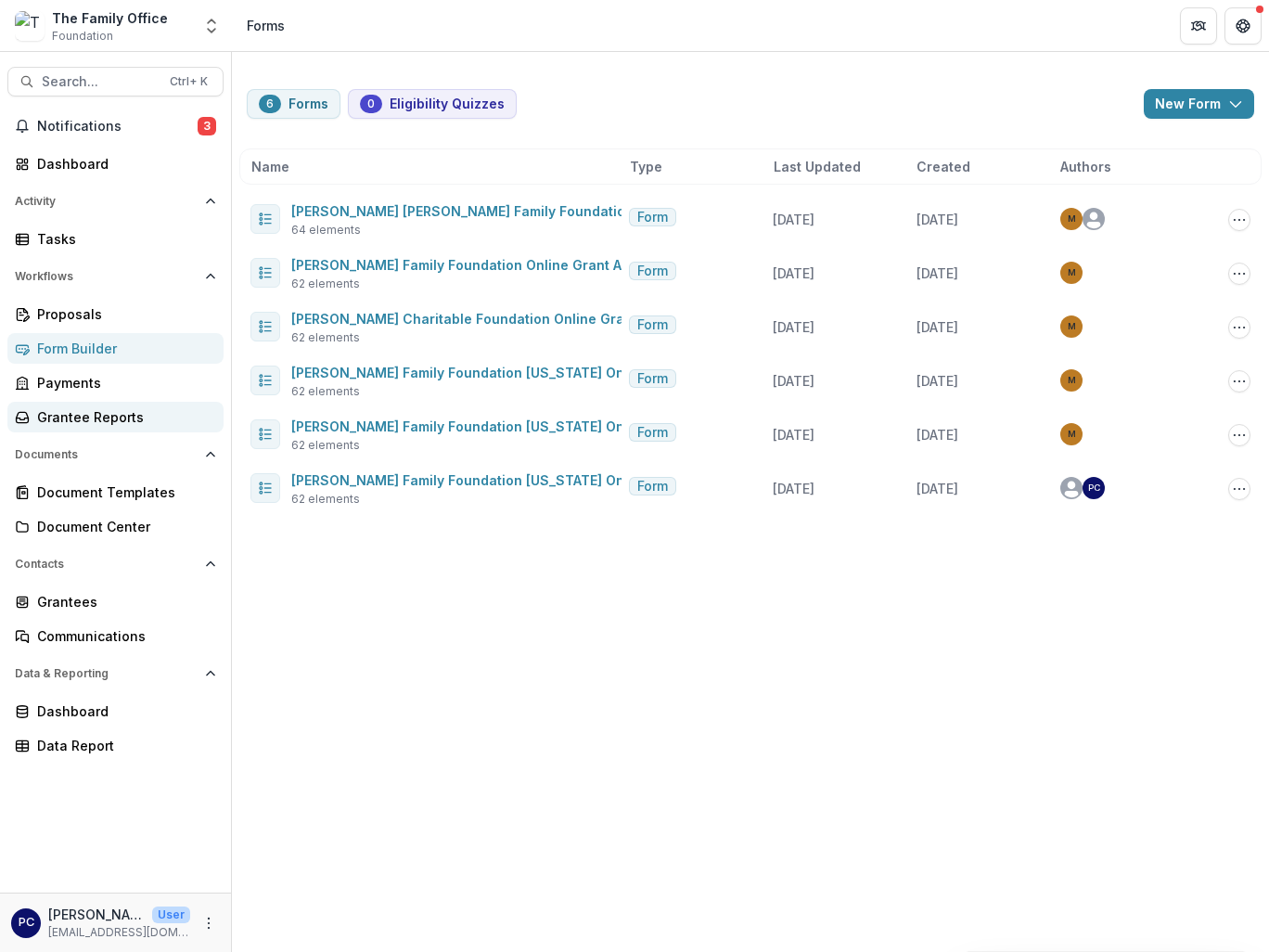
click at [97, 410] on div "Grantee Reports" at bounding box center [122, 417] width 171 height 20
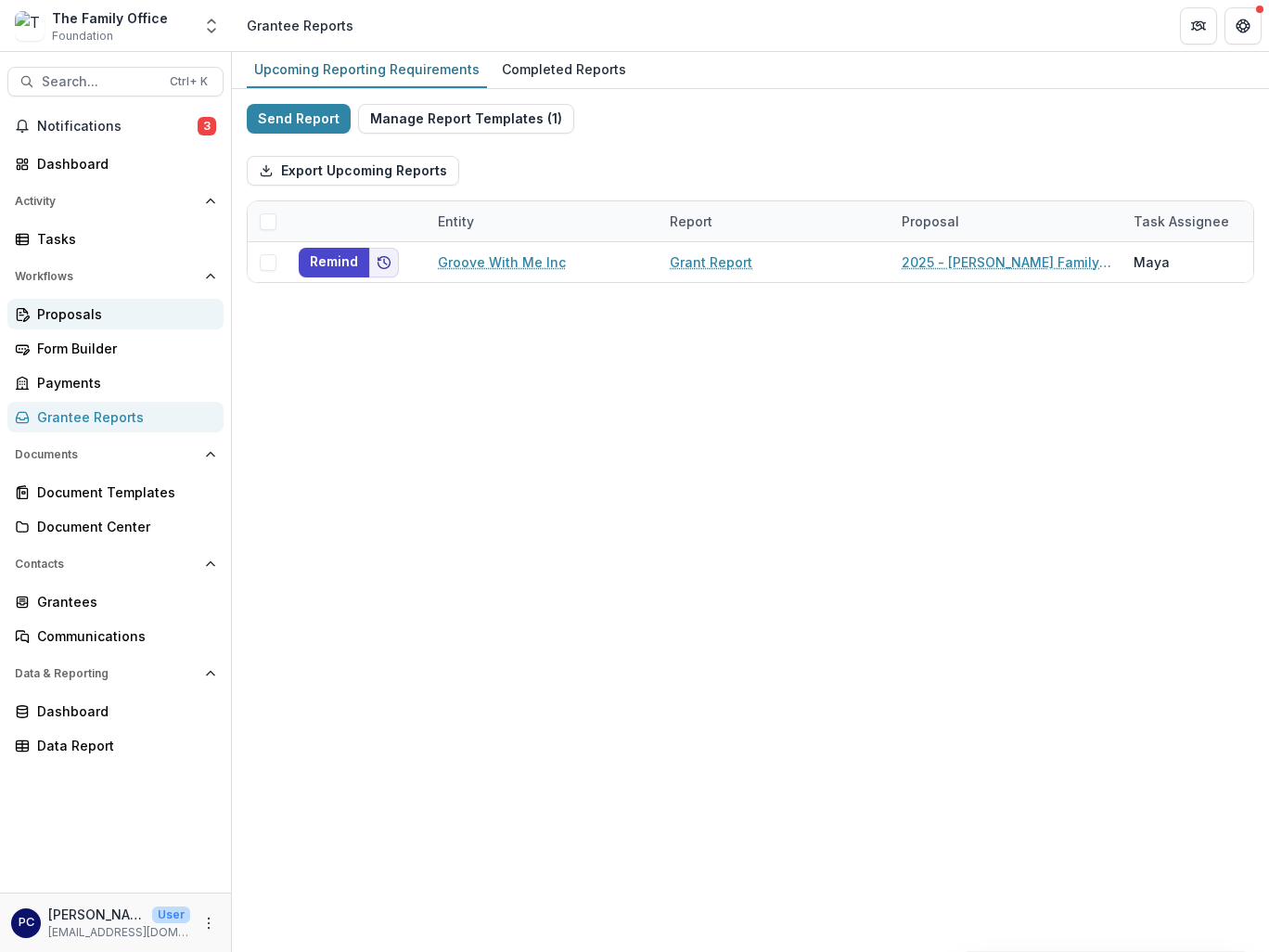
click at [71, 306] on div "Proposals" at bounding box center [122, 314] width 171 height 20
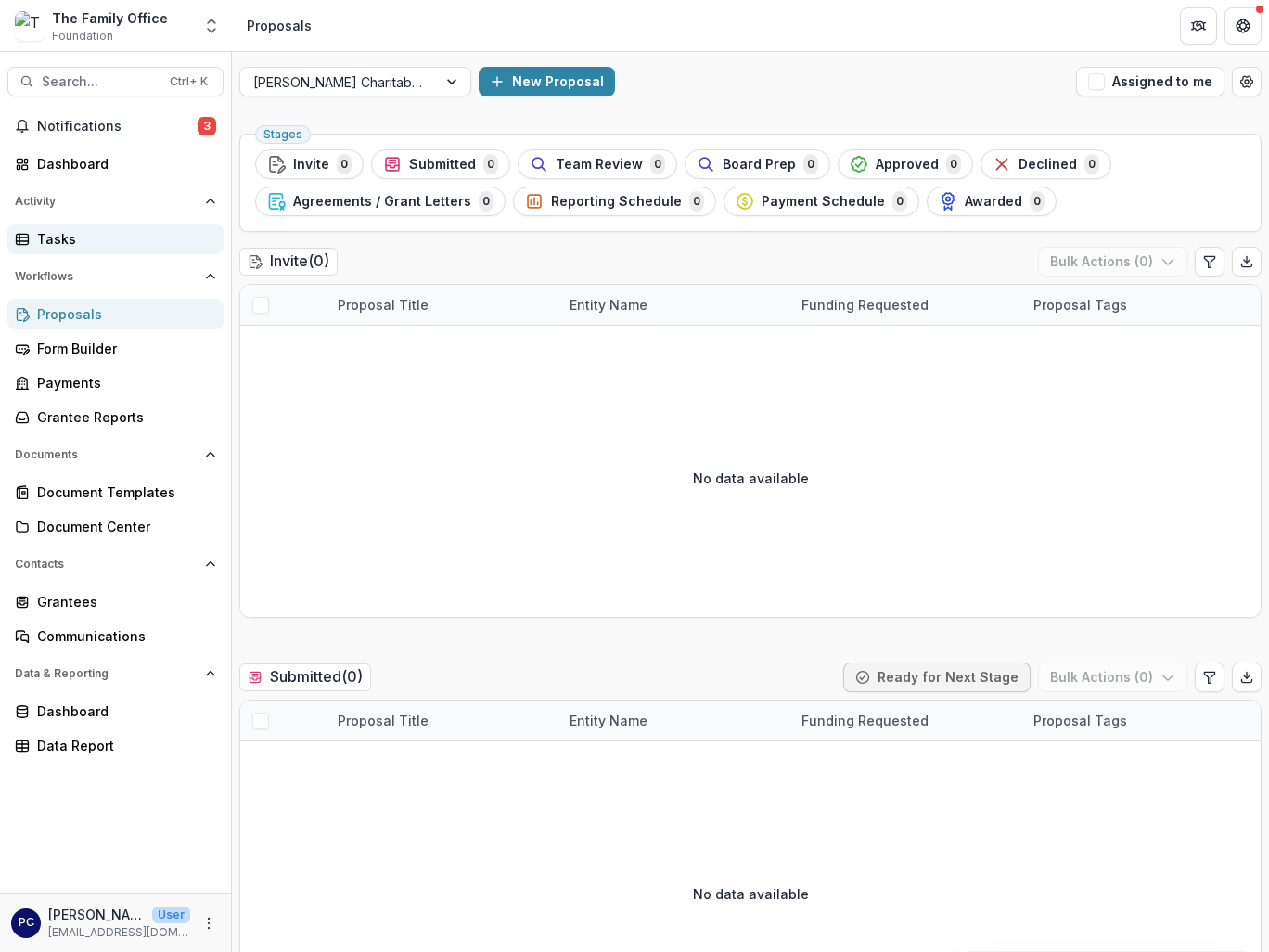
click at [90, 245] on div "Tasks" at bounding box center [122, 239] width 171 height 20
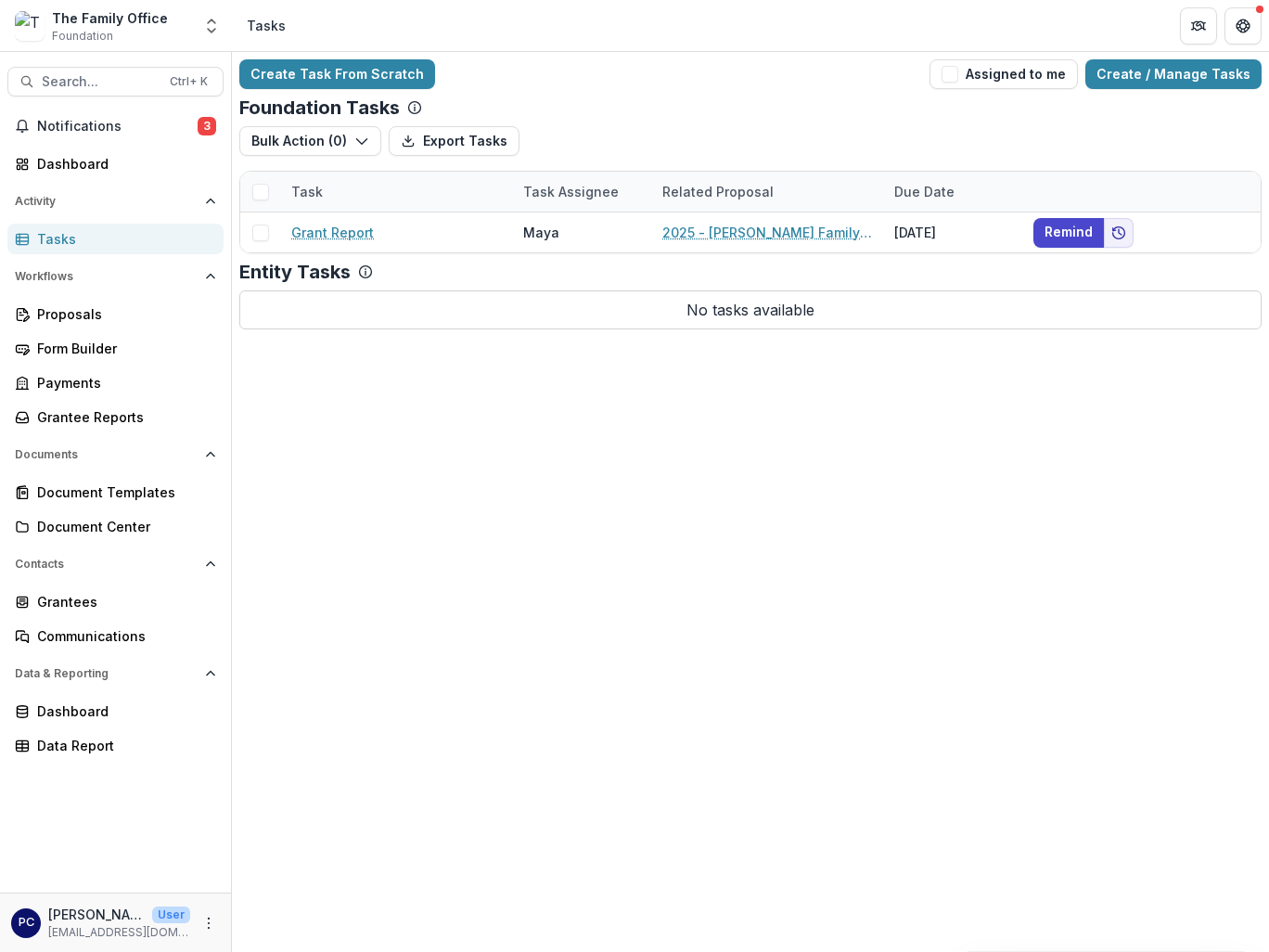
click at [69, 144] on div "Notifications 3 Dashboard Activity Tasks Workflows Proposals Form Builder Payme…" at bounding box center [115, 502] width 231 height 781
click at [80, 131] on span "Notifications" at bounding box center [117, 126] width 160 height 16
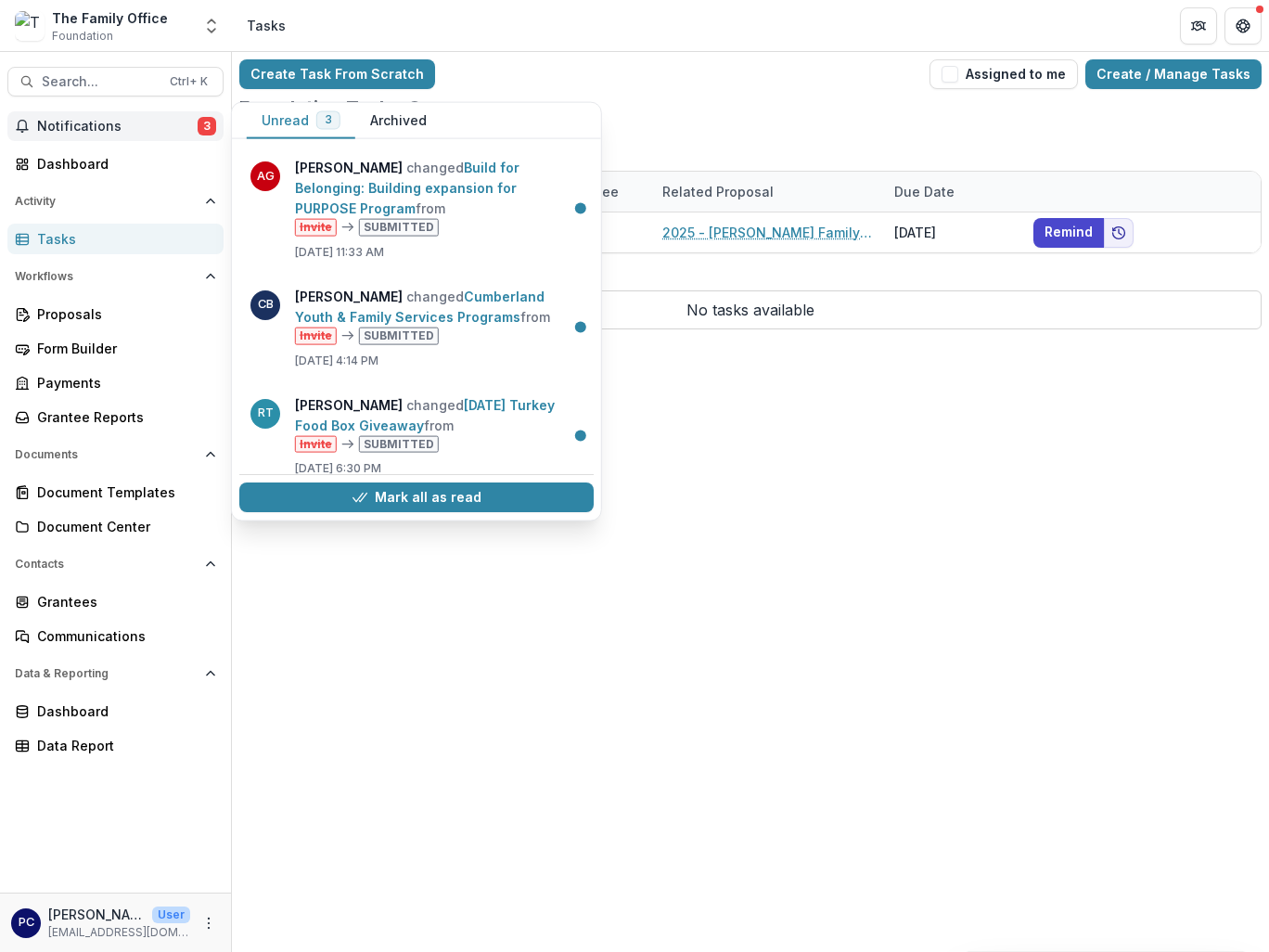
click at [390, 116] on button "Archived" at bounding box center [398, 120] width 86 height 36
click at [290, 123] on button "Unread 3" at bounding box center [300, 120] width 109 height 36
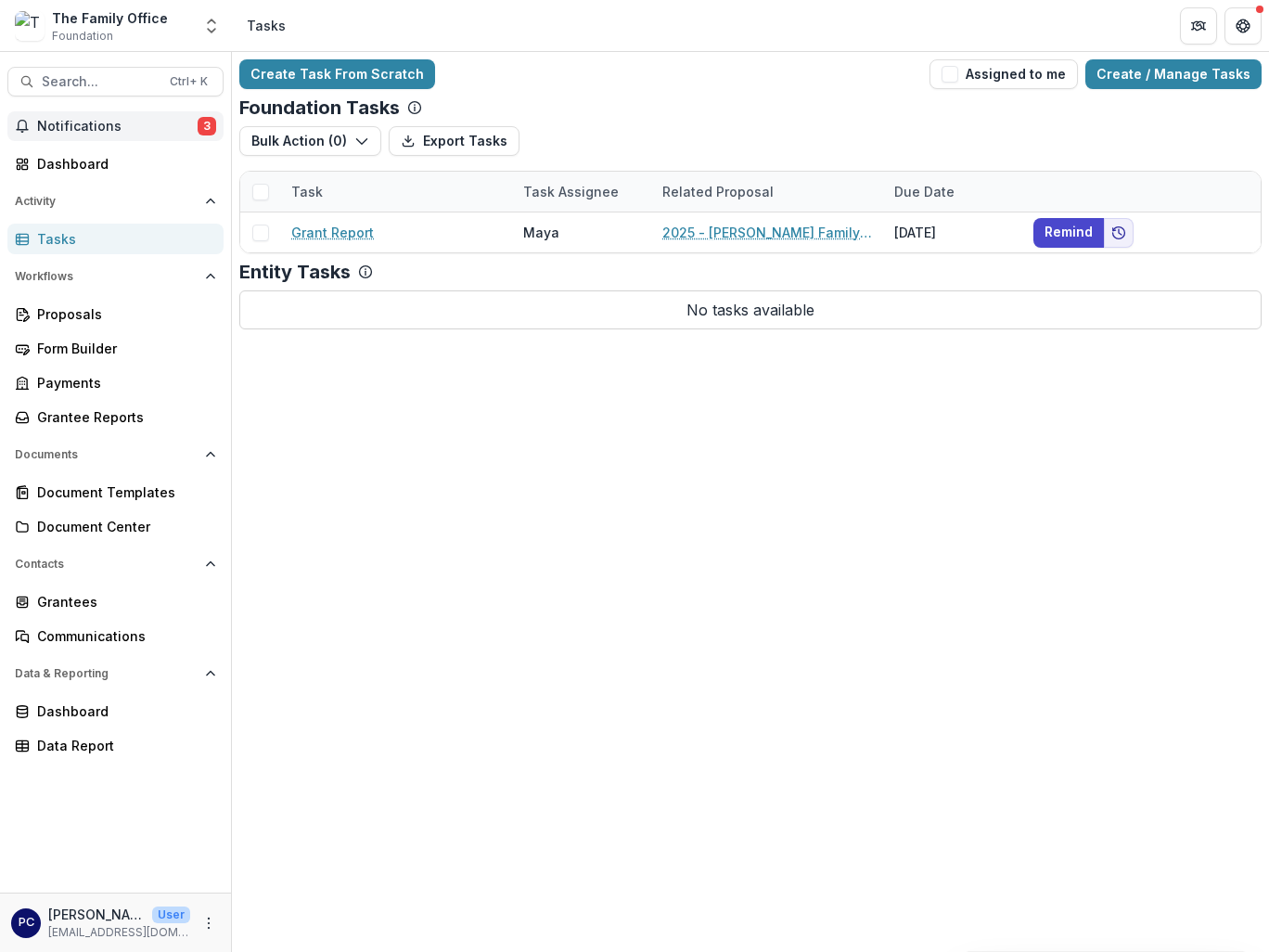
click at [702, 769] on div "Create Task From Scratch Assigned to me Create / Manage Tasks Foundation Tasks …" at bounding box center [750, 502] width 1037 height 900
click at [1027, 489] on div "Create Task From Scratch Assigned to me Create / Manage Tasks Foundation Tasks …" at bounding box center [750, 502] width 1037 height 900
click at [104, 495] on div "Document Templates" at bounding box center [122, 492] width 171 height 20
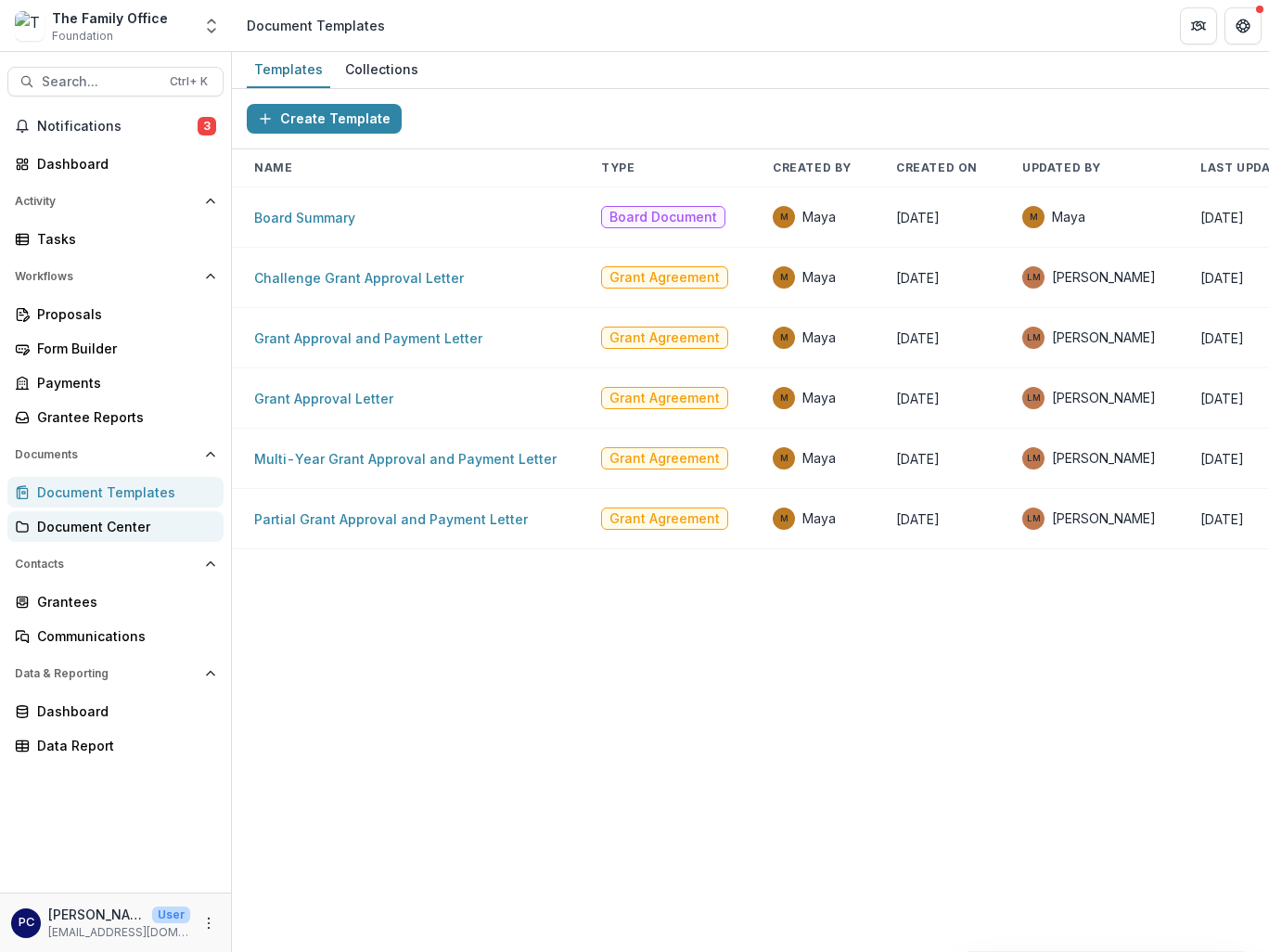
click at [70, 527] on div "Document Center" at bounding box center [122, 526] width 171 height 20
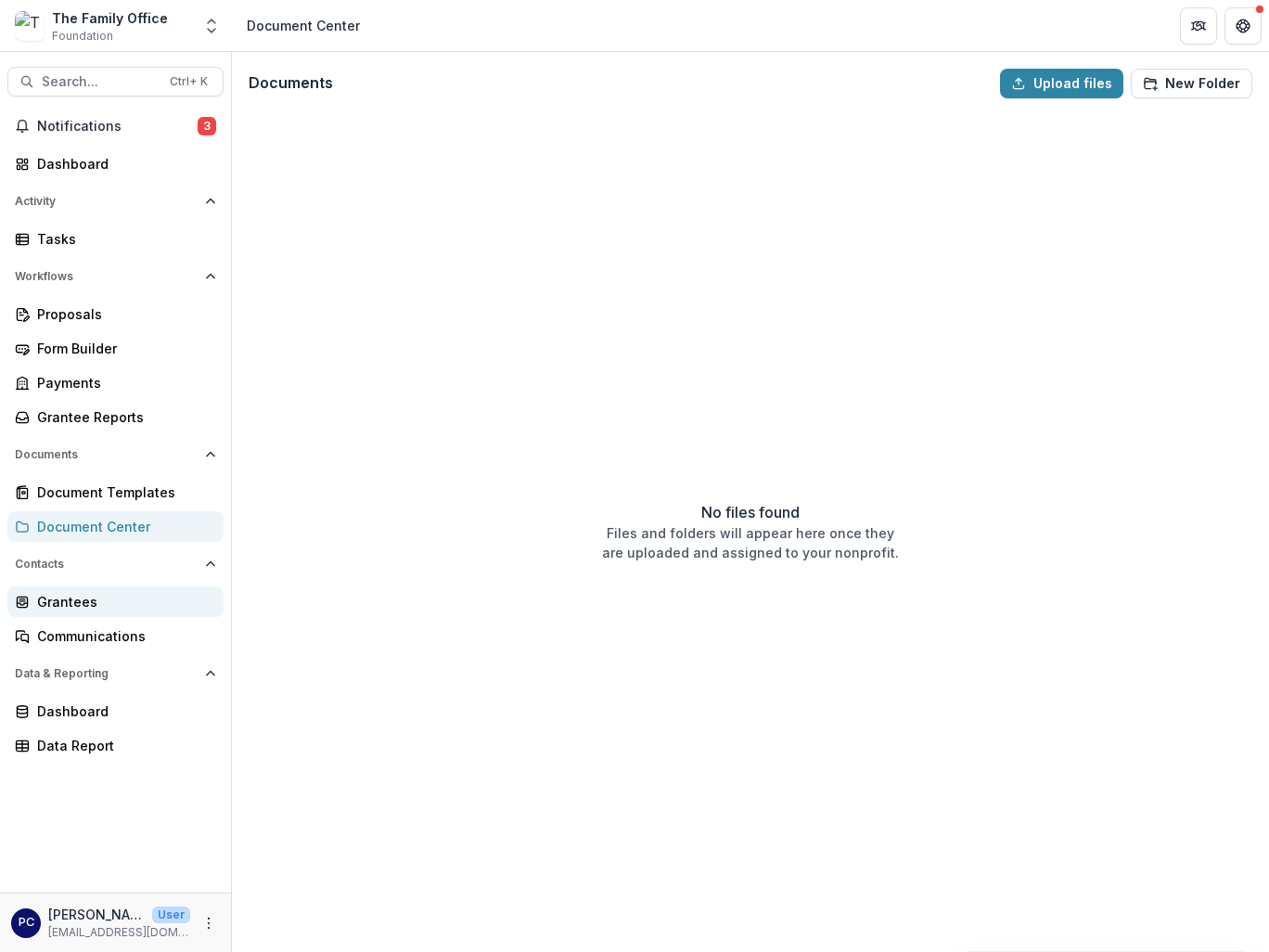
click at [58, 600] on div "Grantees" at bounding box center [122, 602] width 171 height 20
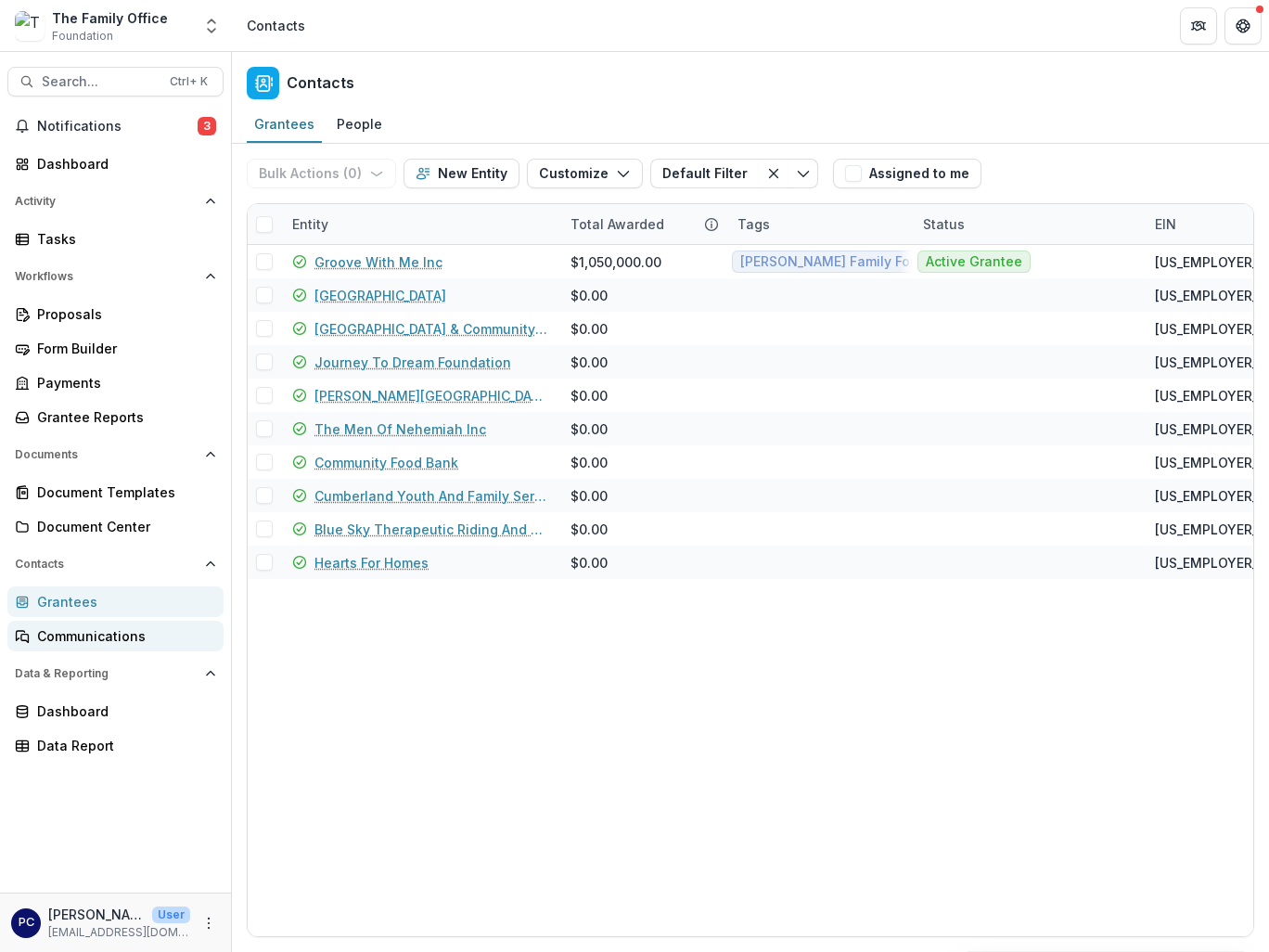
click at [61, 636] on div "Communications" at bounding box center [122, 636] width 171 height 20
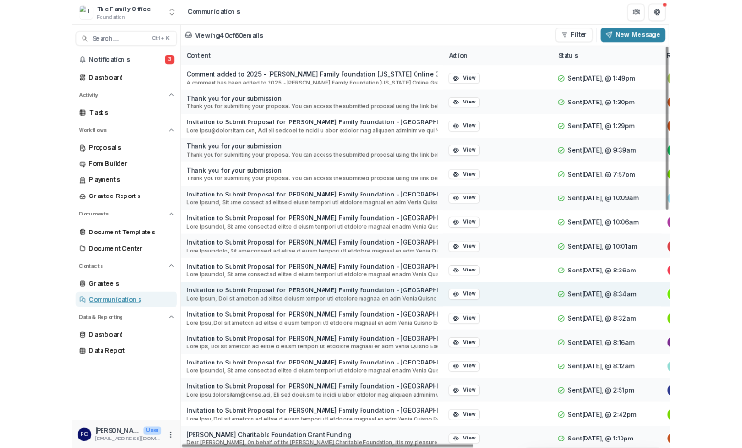
scroll to position [1254, 0]
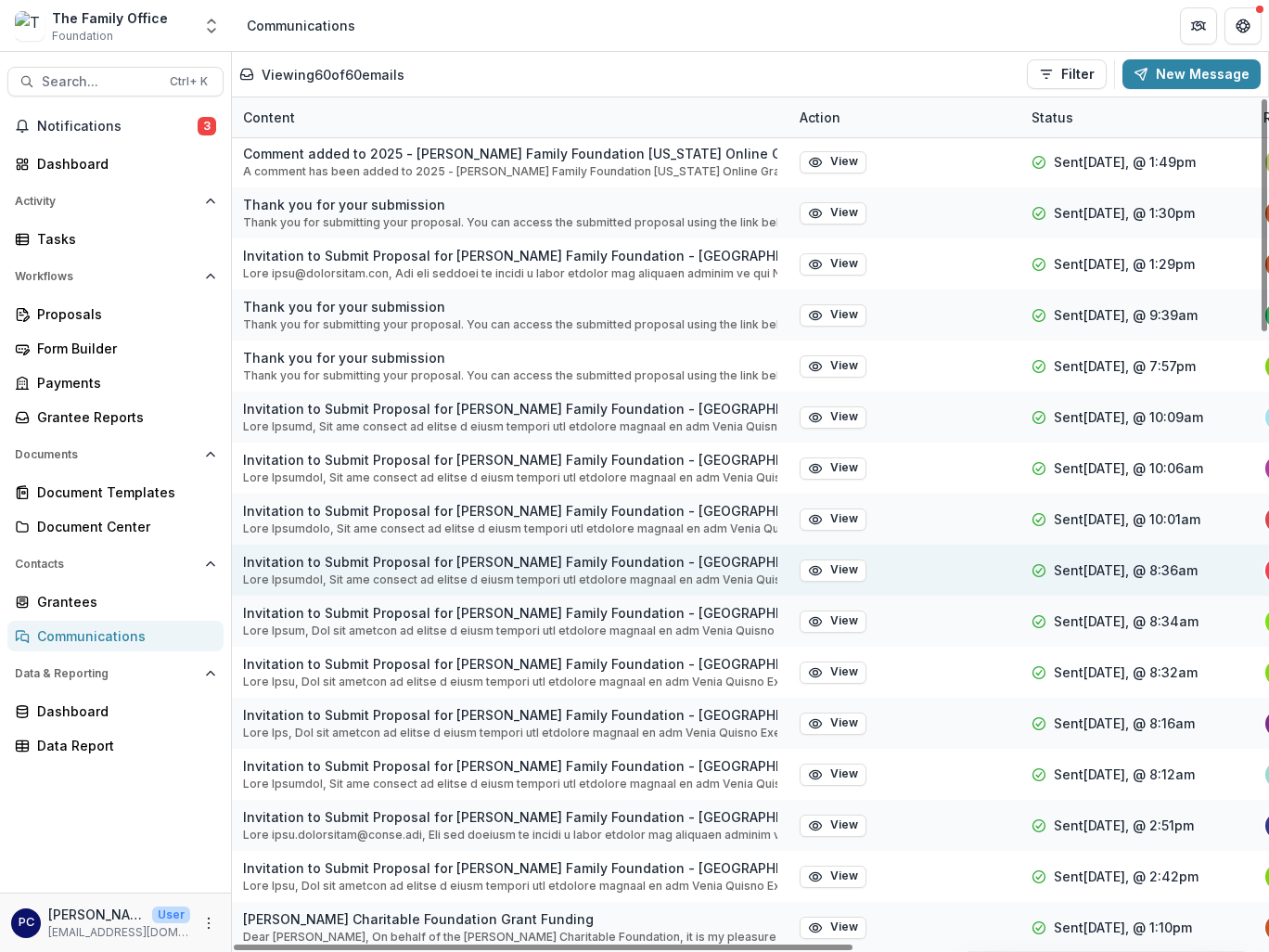
click at [358, 582] on p at bounding box center [510, 579] width 534 height 17
click at [858, 570] on button "View" at bounding box center [833, 570] width 67 height 23
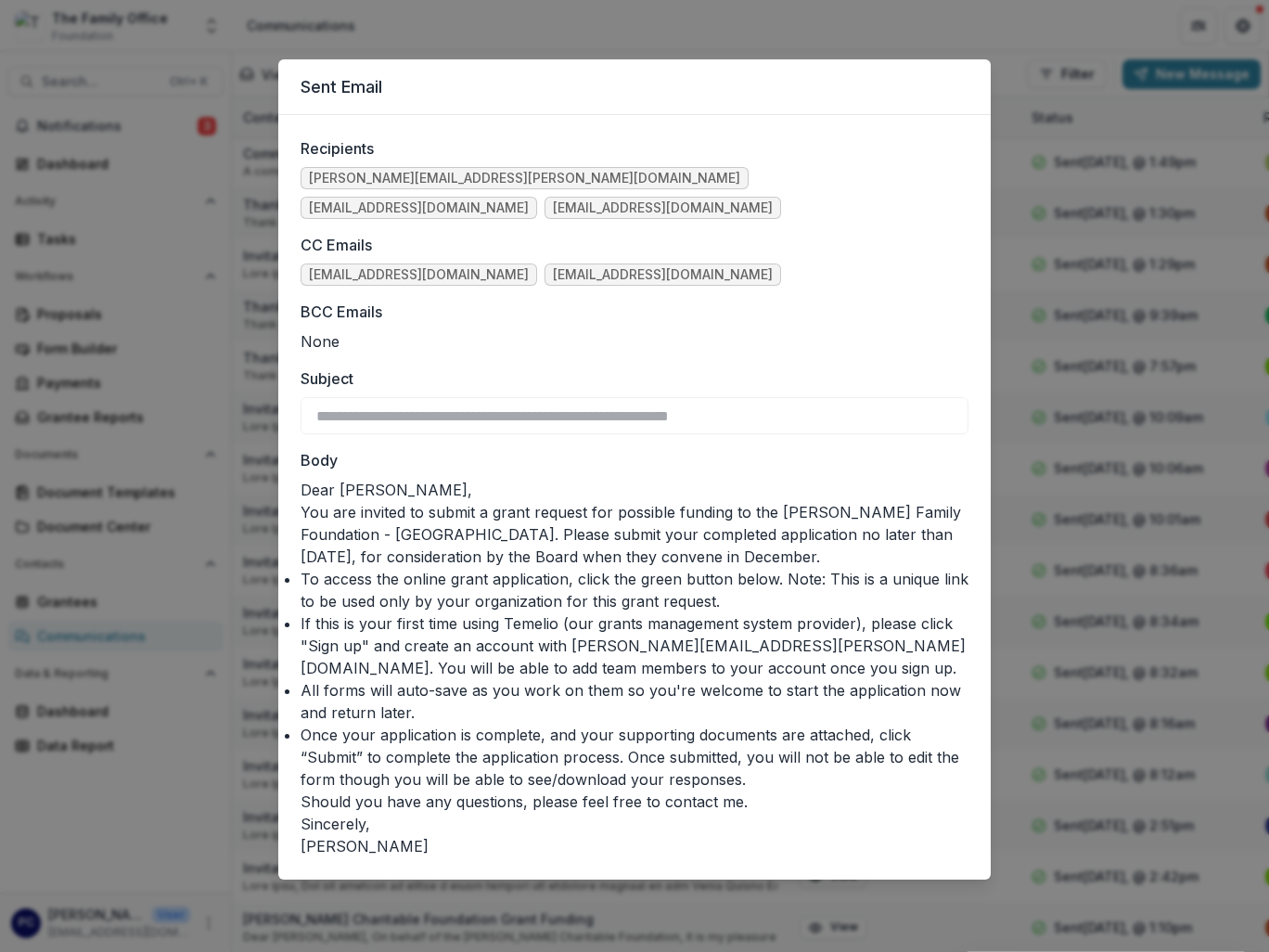
click at [672, 506] on p "You are invited to submit a grant request for possible funding to the [PERSON_N…" at bounding box center [634, 534] width 668 height 67
